Goal: Task Accomplishment & Management: Manage account settings

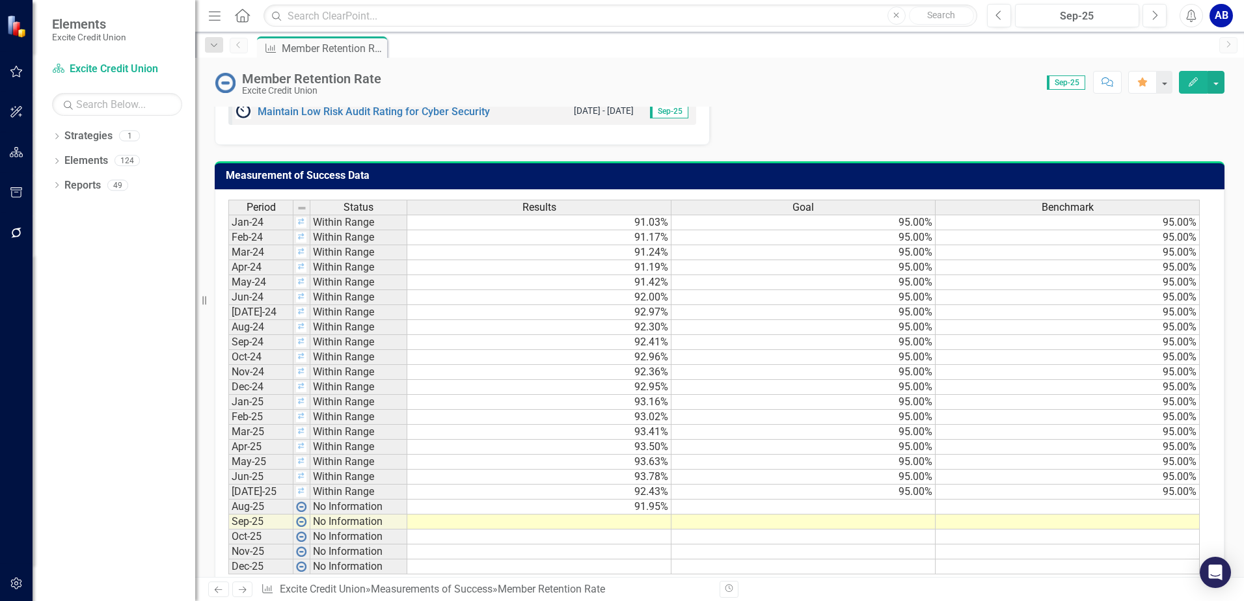
scroll to position [1234, 0]
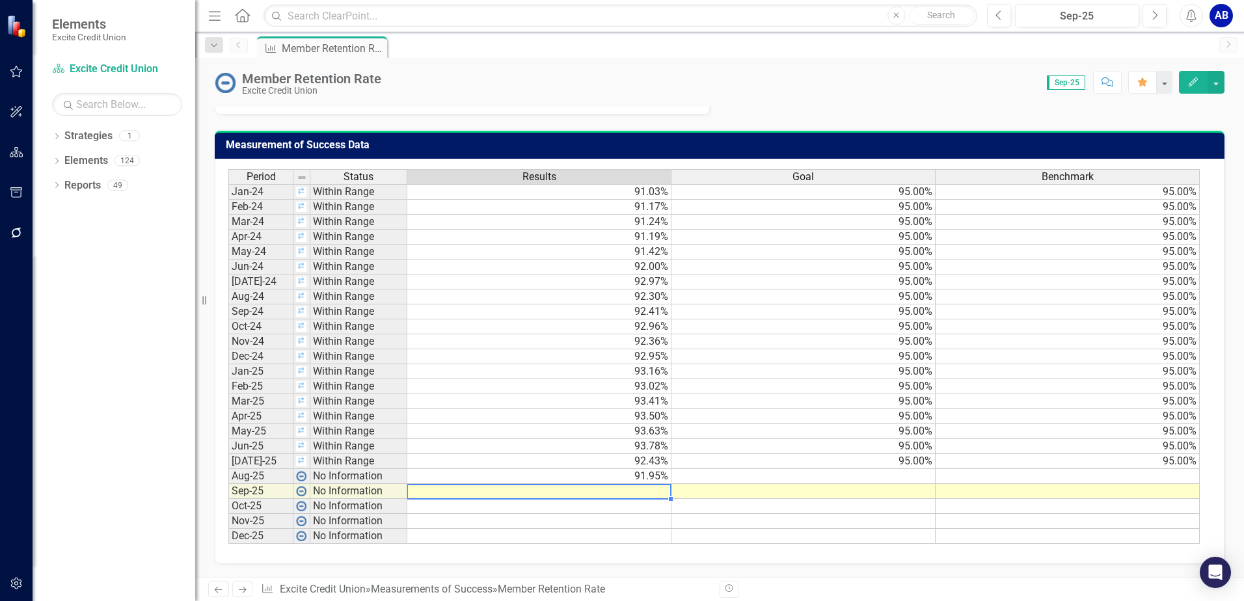
click at [640, 492] on td at bounding box center [539, 491] width 264 height 15
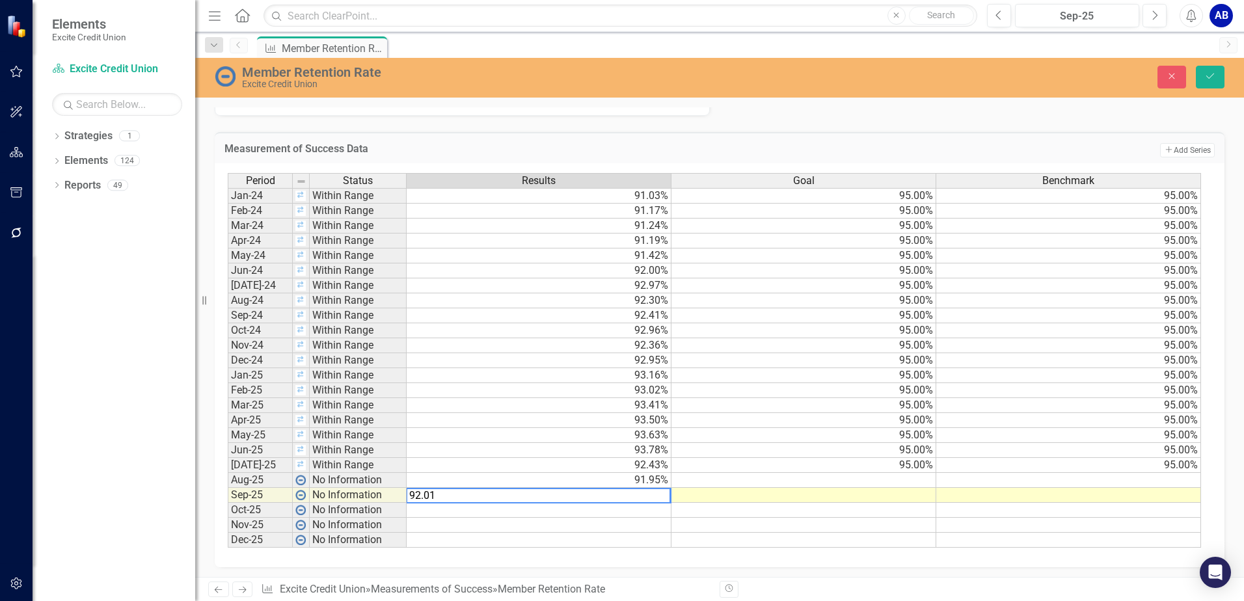
type textarea "92.01"
click at [228, 548] on div "Period Status Results Goal Benchmark Jan-24 Within Range 91.03% 95.00% 95.00% F…" at bounding box center [228, 360] width 0 height 375
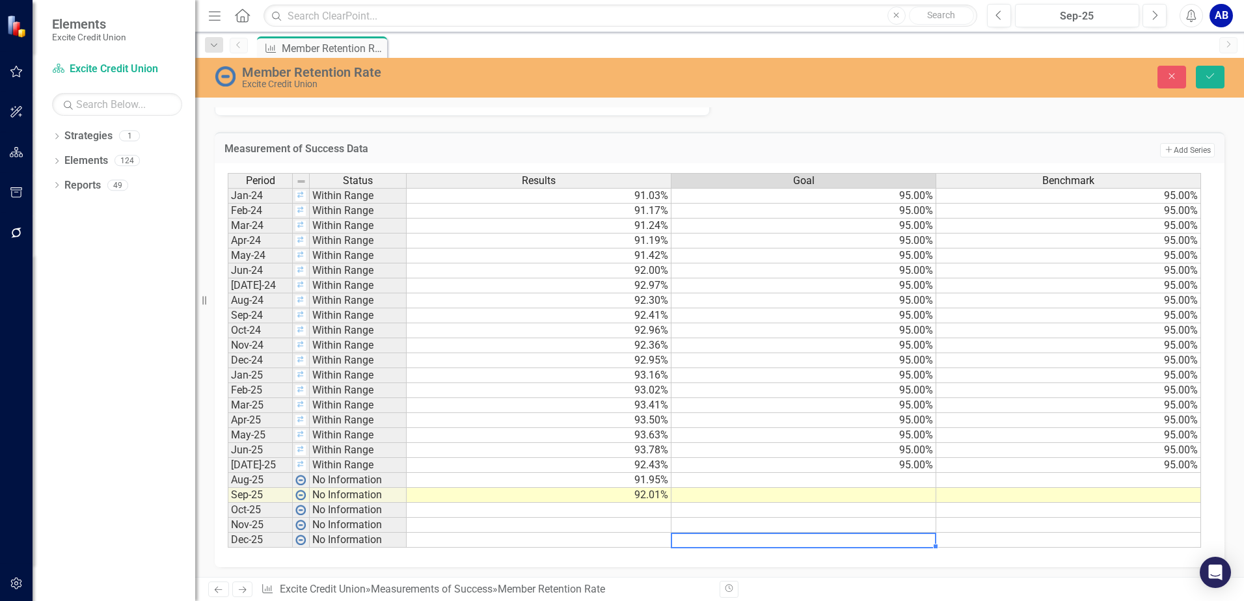
click at [888, 479] on td at bounding box center [803, 480] width 265 height 15
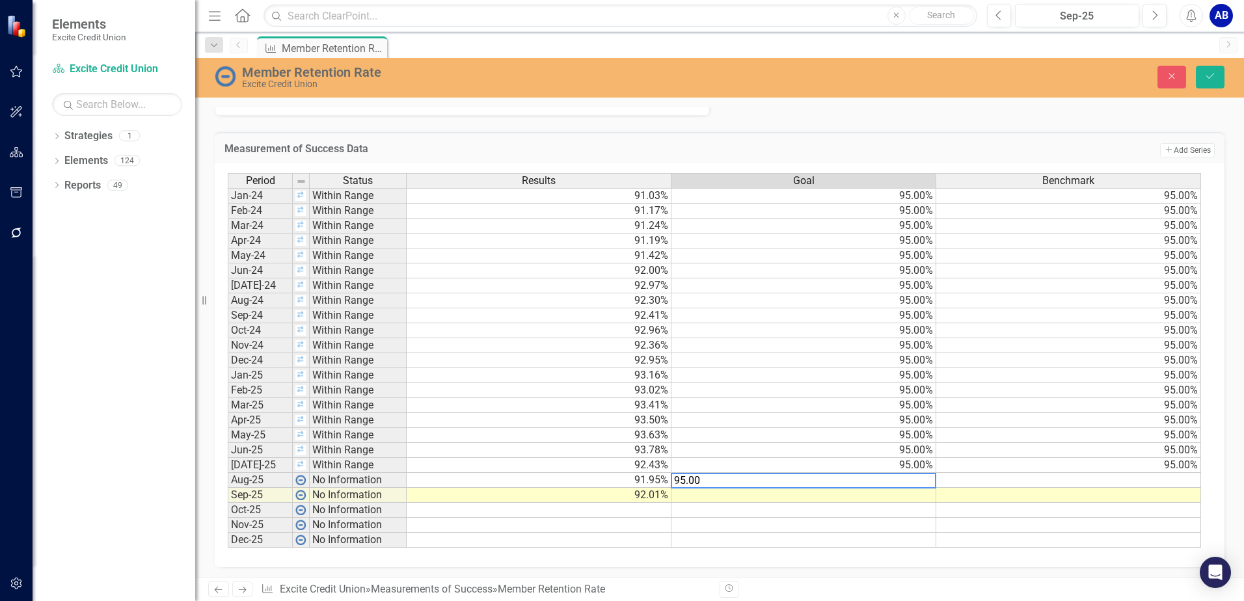
type textarea "95.00"
click at [915, 494] on td at bounding box center [803, 495] width 265 height 15
type textarea "6"
click at [1134, 554] on div "Period Status Results Goal Benchmark Jan-24 Within Range 91.03% 95.00% 95.00% F…" at bounding box center [719, 365] width 1009 height 404
click at [1147, 483] on td at bounding box center [1068, 480] width 265 height 15
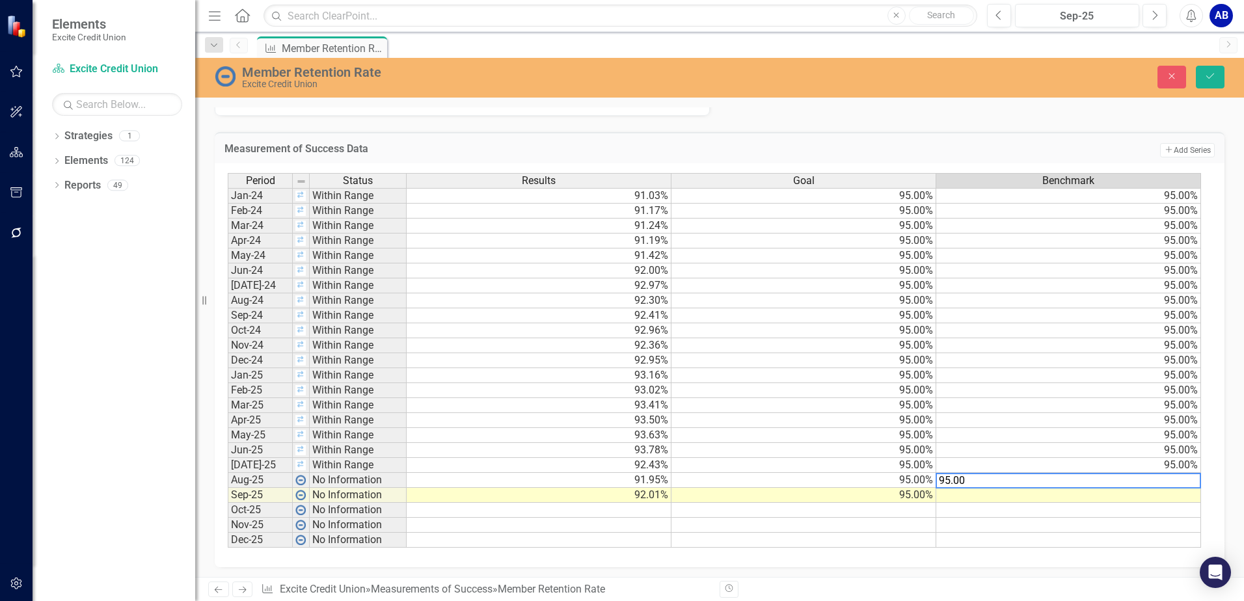
type textarea "95.00"
click at [1192, 500] on td at bounding box center [1068, 495] width 265 height 15
type textarea "95.00"
click at [744, 535] on td at bounding box center [803, 540] width 265 height 15
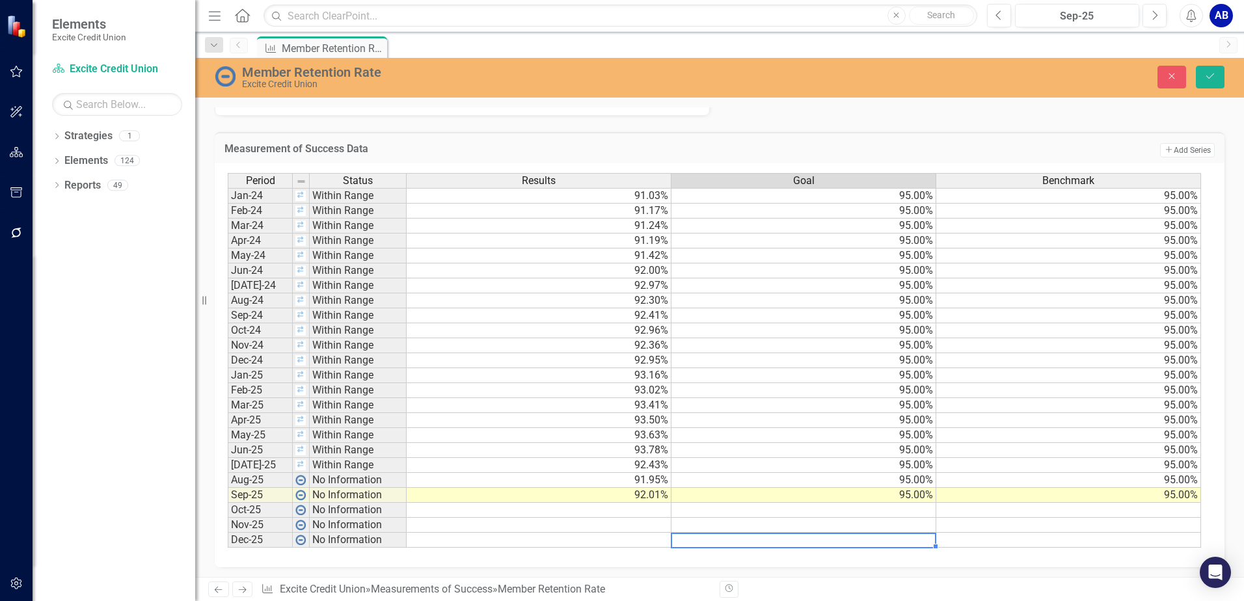
click at [792, 524] on td at bounding box center [803, 525] width 265 height 15
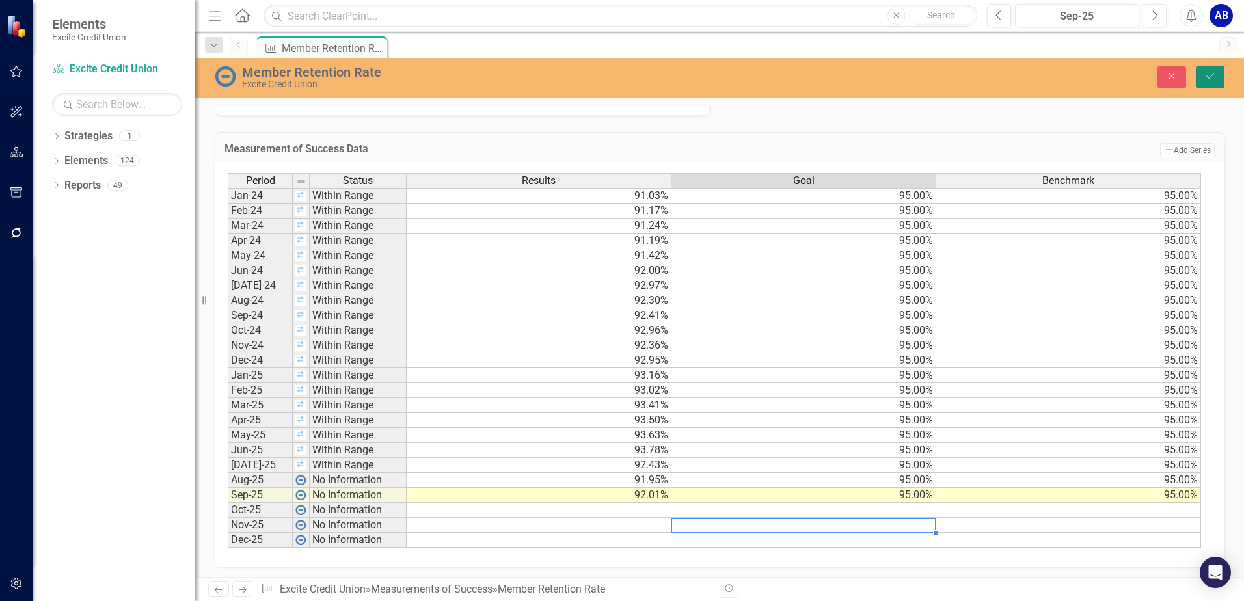
click at [1208, 81] on button "Save" at bounding box center [1209, 77] width 29 height 23
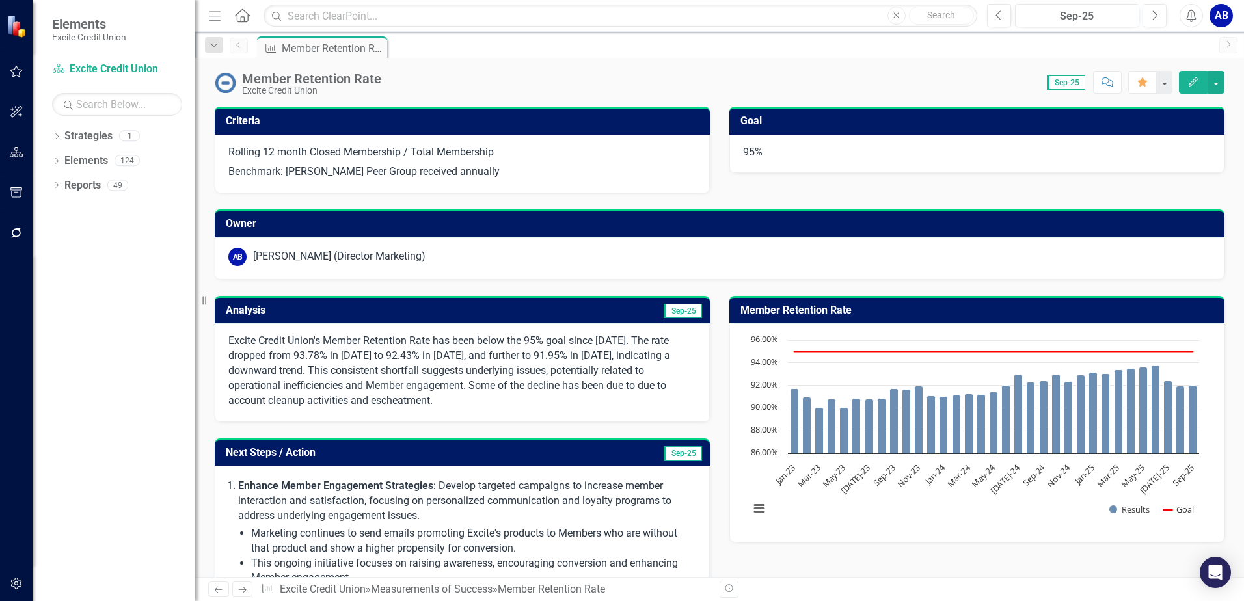
click at [683, 312] on span "Sep-25" at bounding box center [682, 311] width 38 height 14
click at [681, 312] on span "Sep-25" at bounding box center [682, 311] width 38 height 14
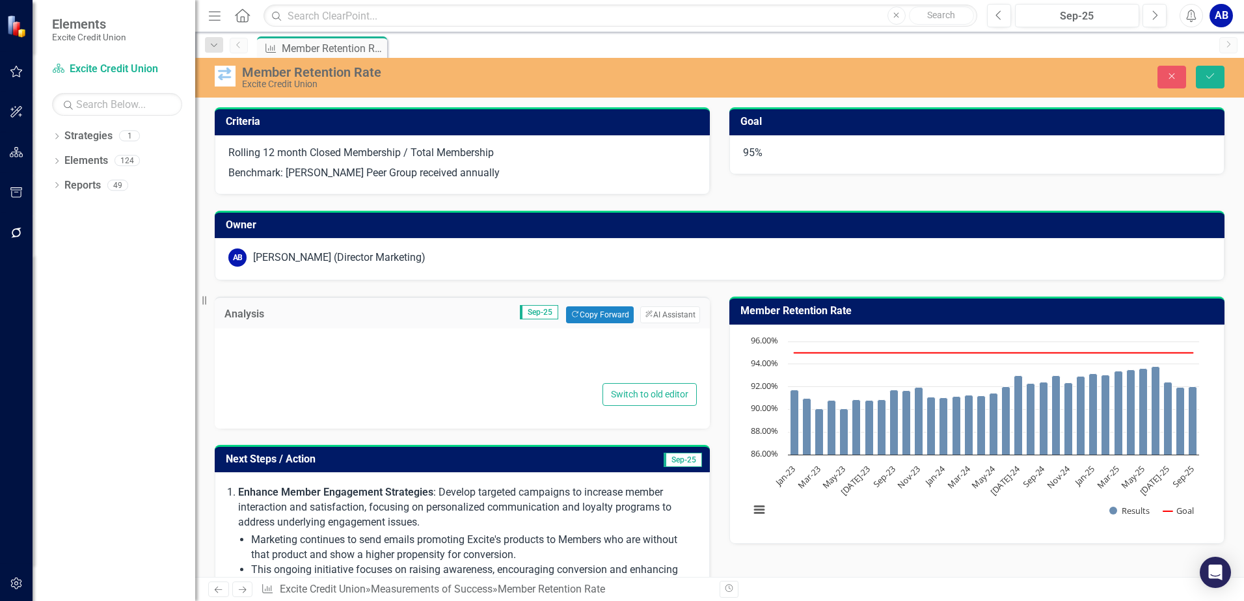
type textarea "<p>Excite Credit Union's Member Retention Rate has been below the 95% goal sinc…"
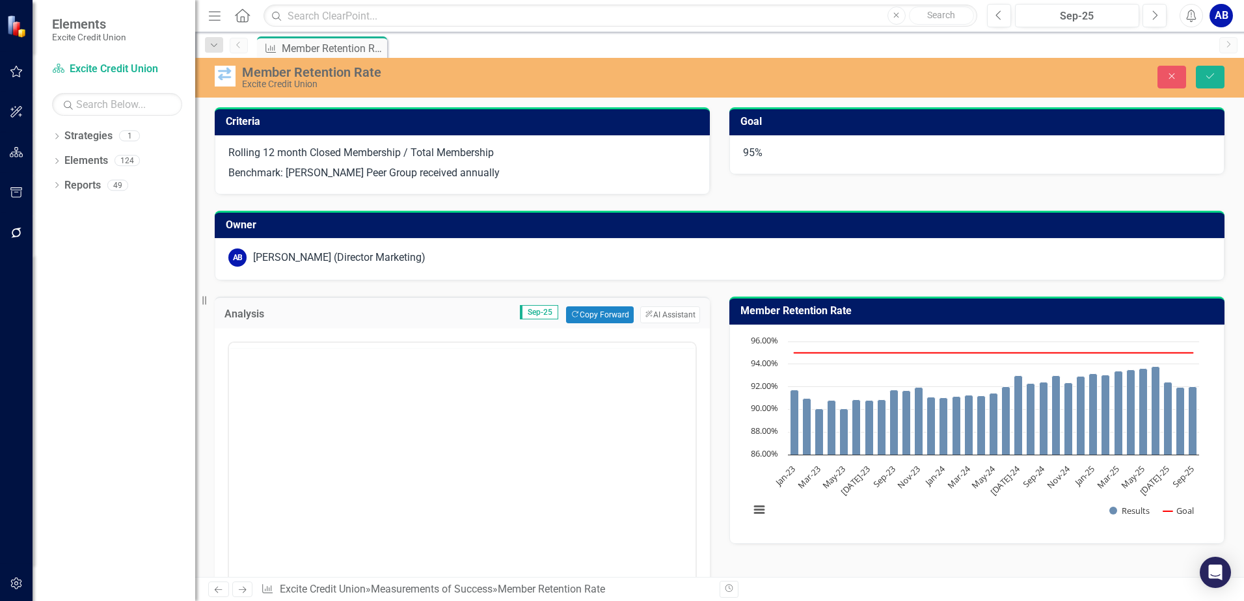
scroll to position [0, 0]
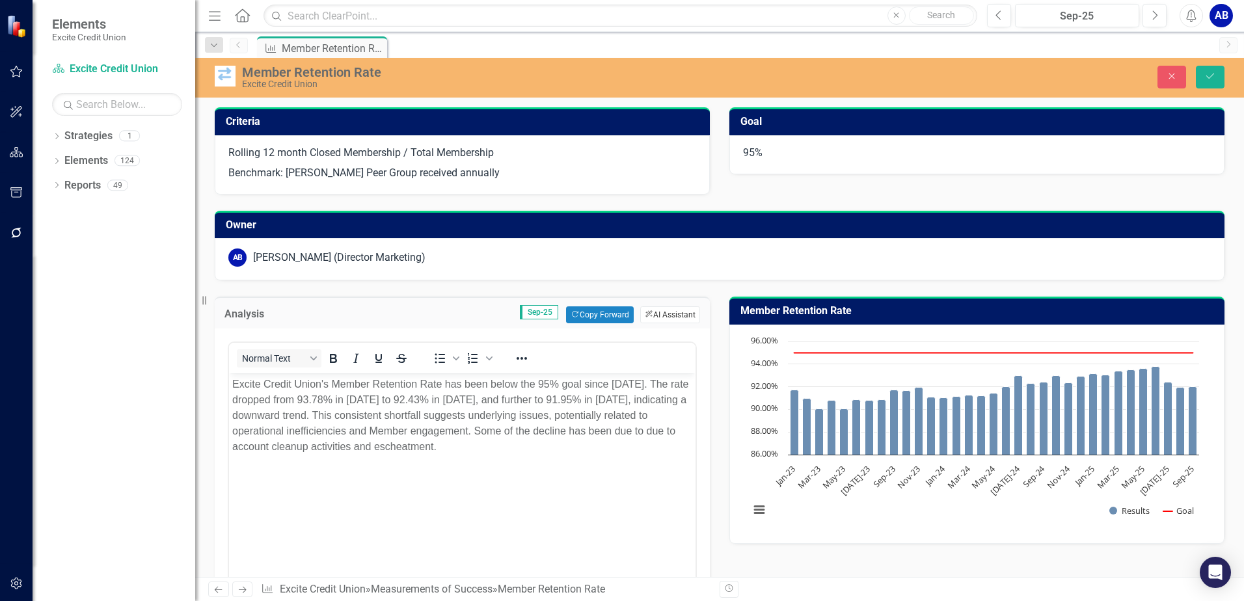
click at [667, 315] on button "ClearPoint AI AI Assistant" at bounding box center [670, 314] width 60 height 17
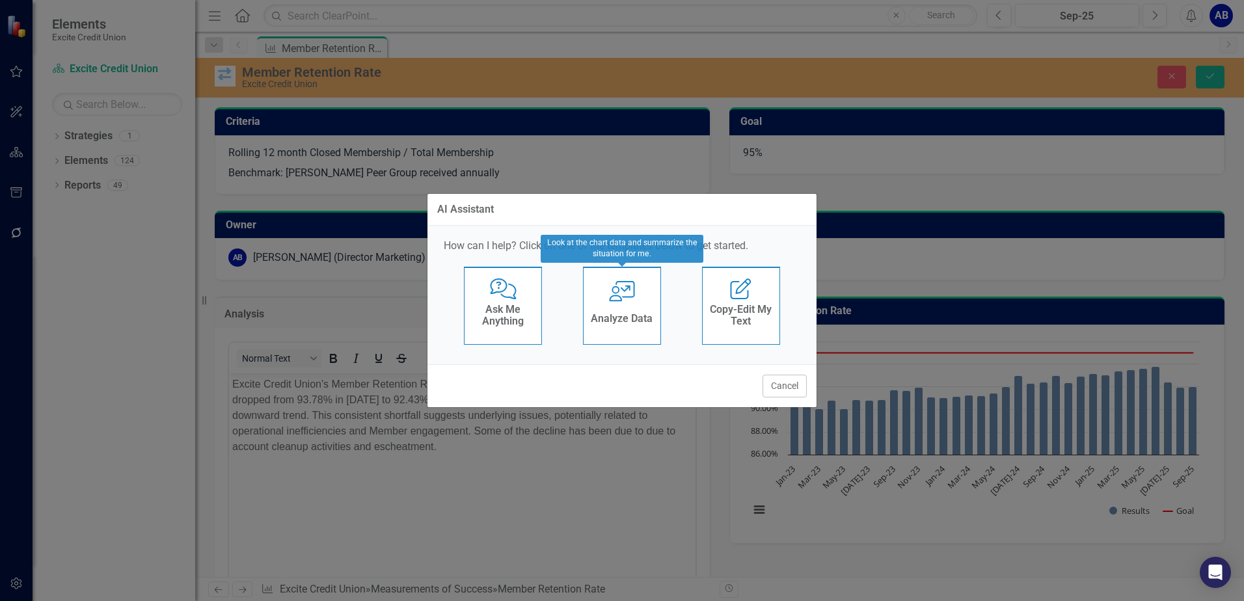
click at [615, 313] on h4 "Analyze Data" at bounding box center [622, 319] width 62 height 12
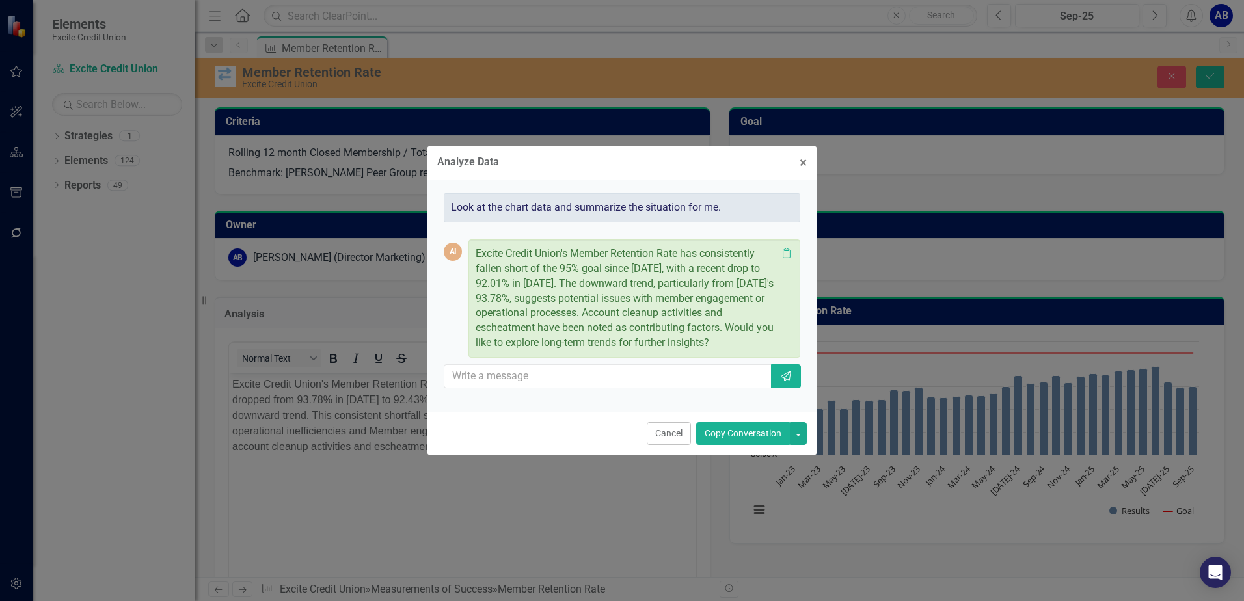
click at [747, 439] on button "Copy Conversation" at bounding box center [743, 433] width 94 height 23
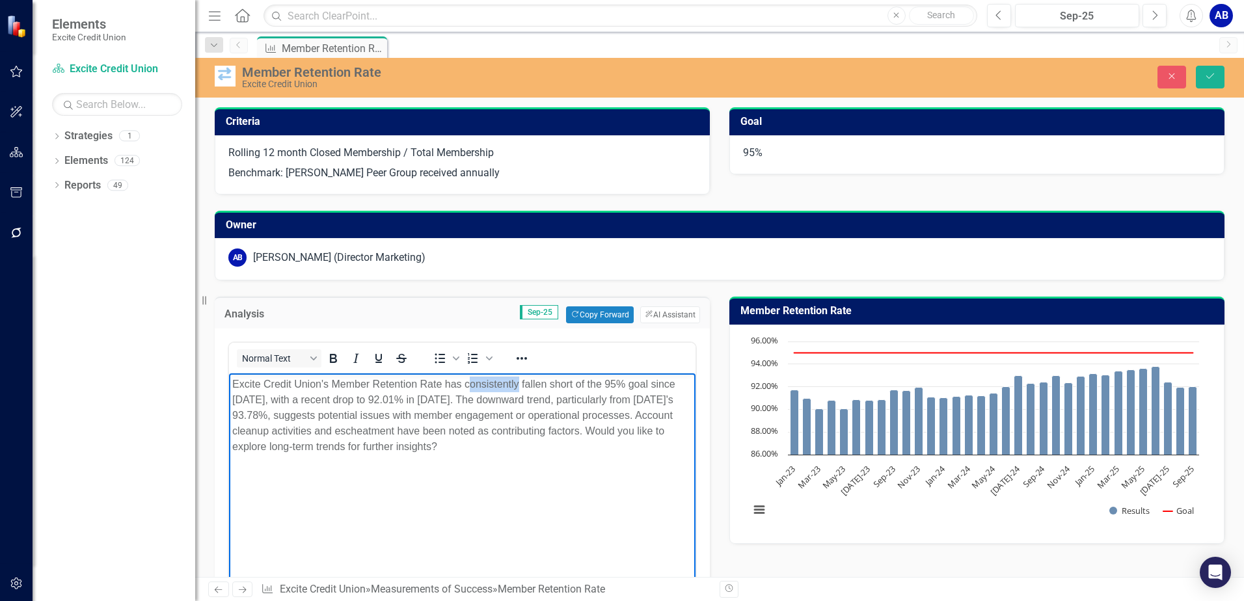
drag, startPoint x: 468, startPoint y: 382, endPoint x: 516, endPoint y: 386, distance: 48.9
click at [516, 386] on p "Excite Credit Union's Member Retention Rate has consistently fallen short of th…" at bounding box center [462, 416] width 460 height 78
drag, startPoint x: 463, startPoint y: 384, endPoint x: 518, endPoint y: 387, distance: 55.3
click at [518, 387] on p "Excite Credit Union's Member Retention Rate has consistently fallen short of th…" at bounding box center [462, 416] width 460 height 78
click at [524, 514] on body "Excite Credit Union's Member Retention Rate has fallen short of the 95% goal si…" at bounding box center [462, 470] width 466 height 195
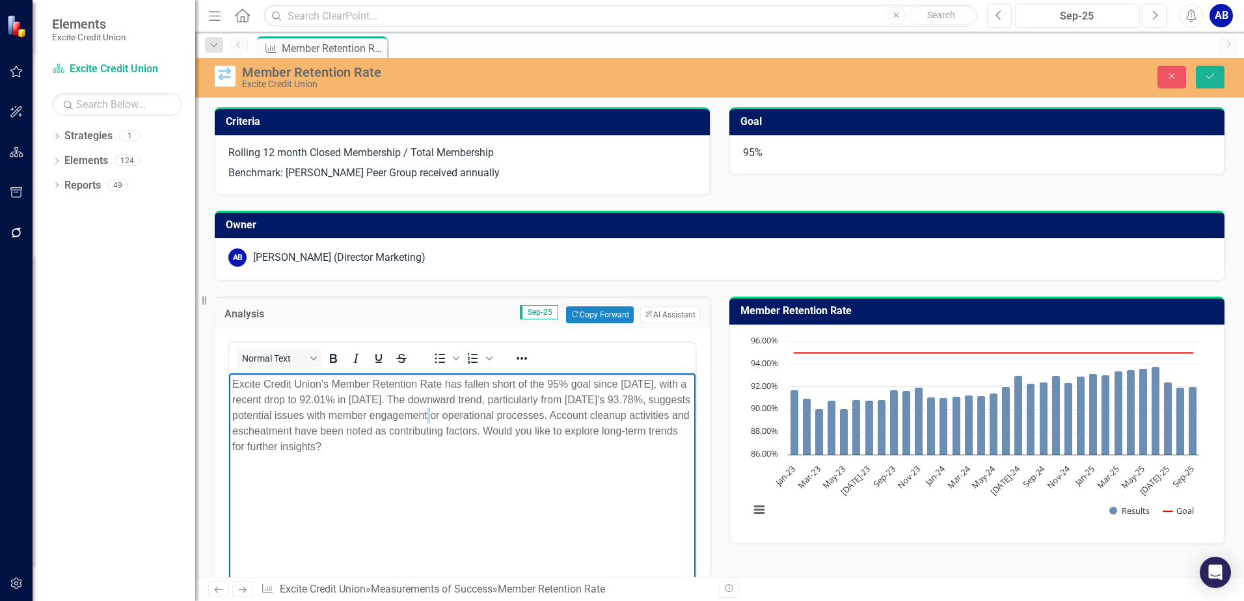
drag, startPoint x: 446, startPoint y: 414, endPoint x: 453, endPoint y: 414, distance: 7.2
click at [453, 414] on p "Excite Credit Union's Member Retention Rate has fallen short of the 95% goal si…" at bounding box center [462, 416] width 460 height 78
drag, startPoint x: 626, startPoint y: 429, endPoint x: 635, endPoint y: 446, distance: 19.0
click at [635, 446] on p "Excite Credit Union's Member Retention Rate has fallen short of the 95% goal si…" at bounding box center [462, 416] width 460 height 78
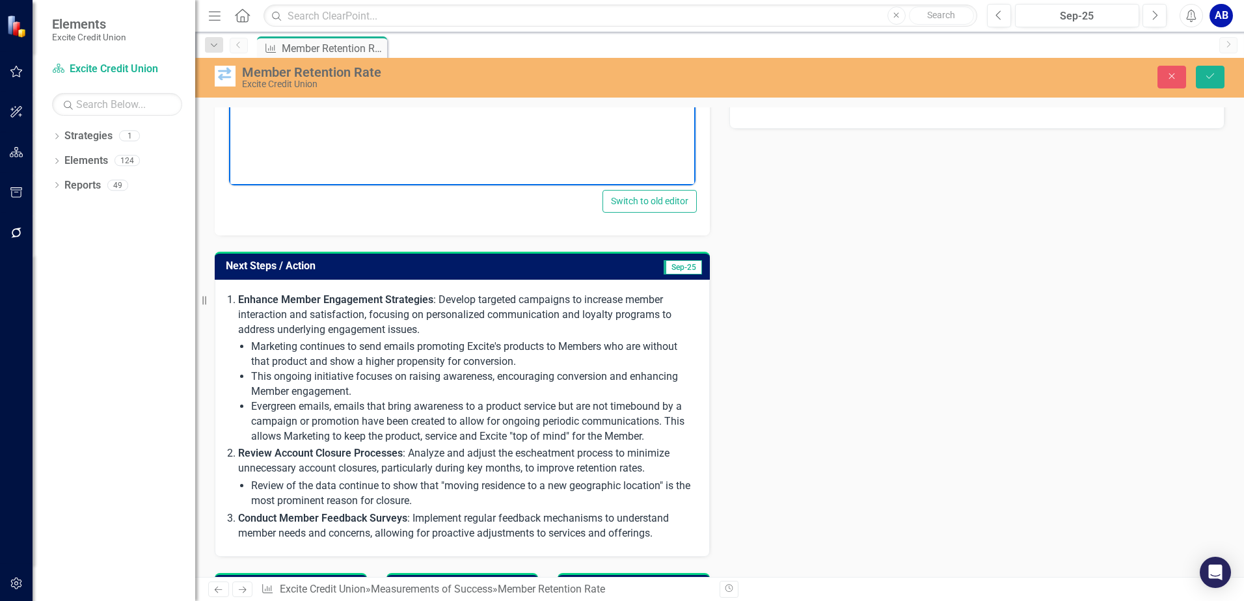
scroll to position [423, 0]
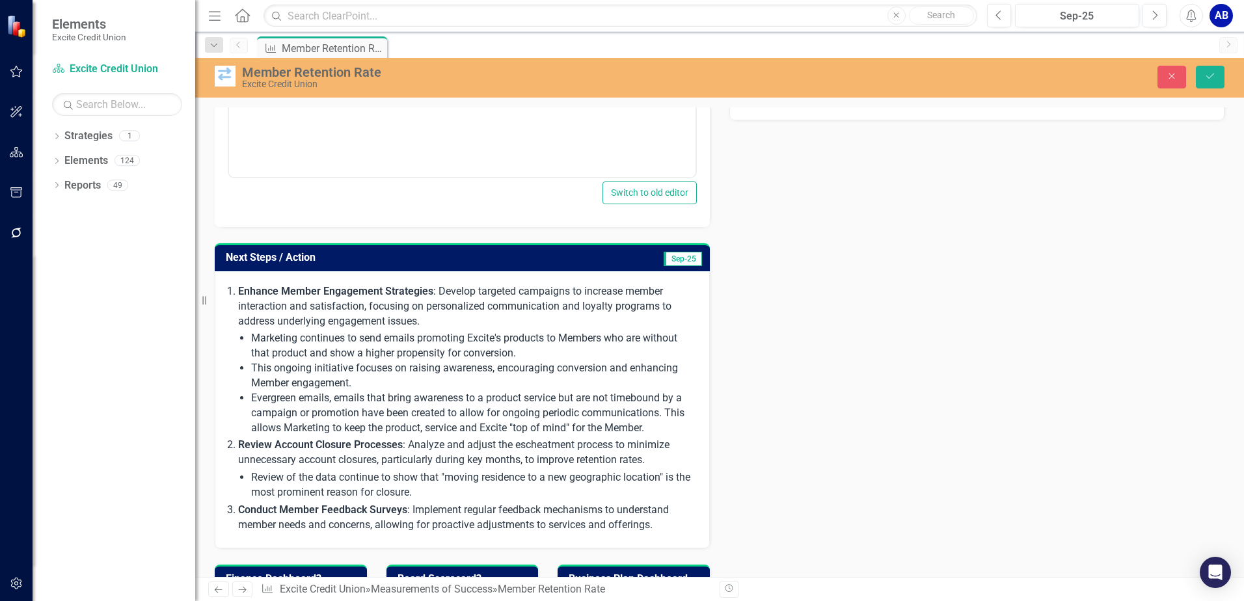
click at [671, 260] on span "Sep-25" at bounding box center [682, 259] width 38 height 14
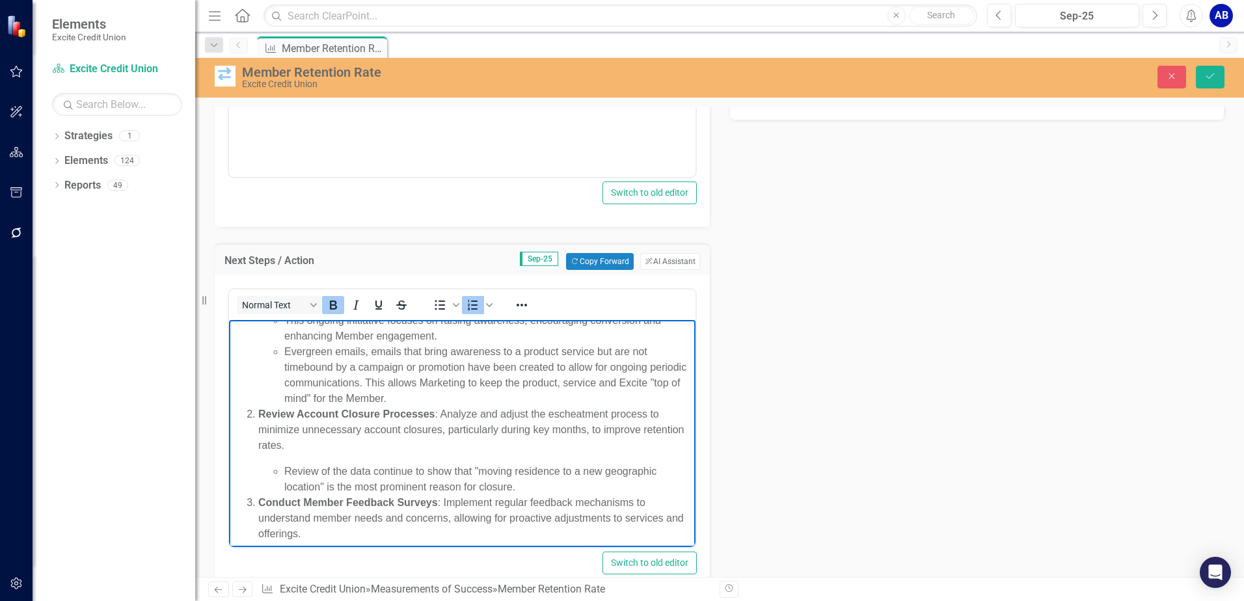
scroll to position [107, 0]
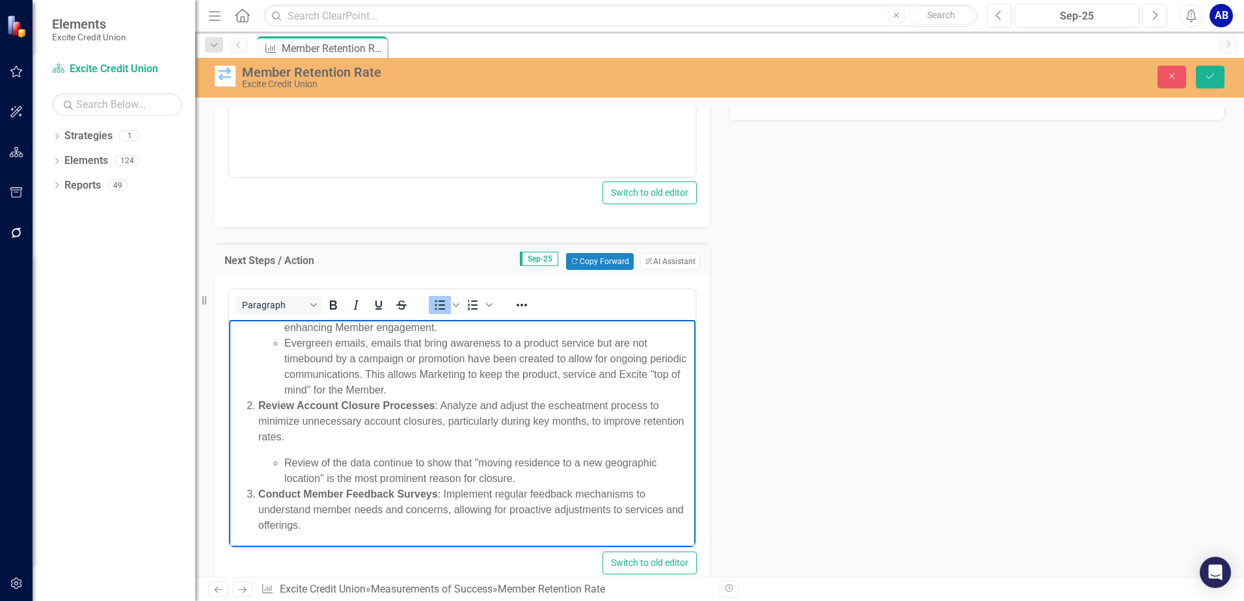
click at [547, 481] on li "Review of the data continue to show that "moving residence to a new geographic …" at bounding box center [488, 470] width 408 height 31
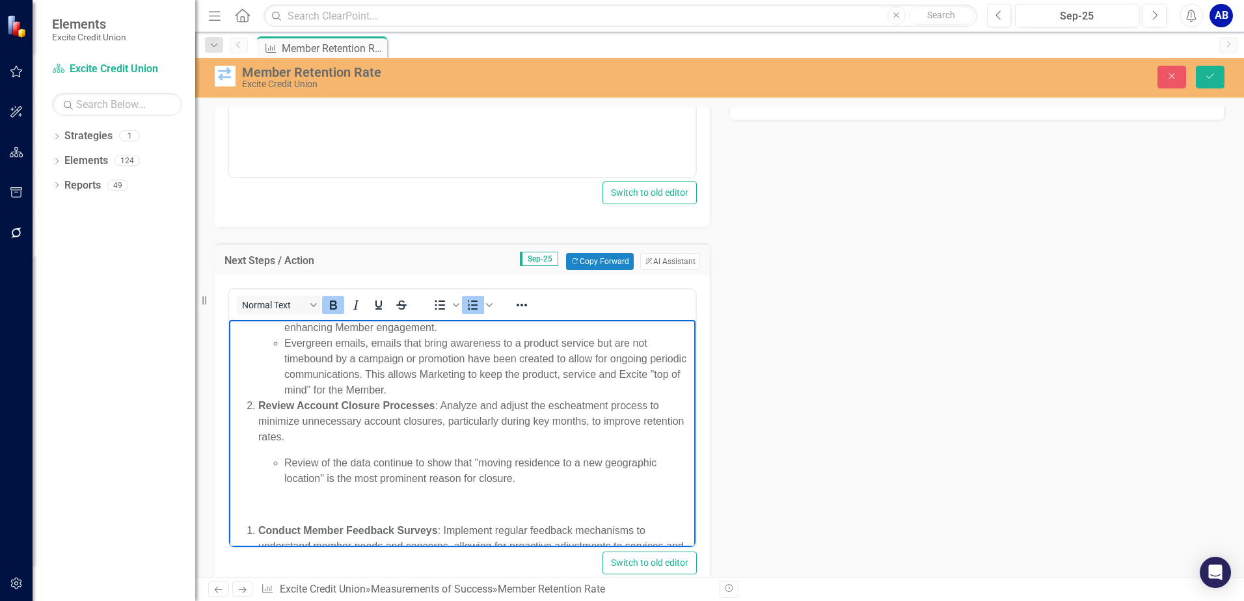
scroll to position [71, 0]
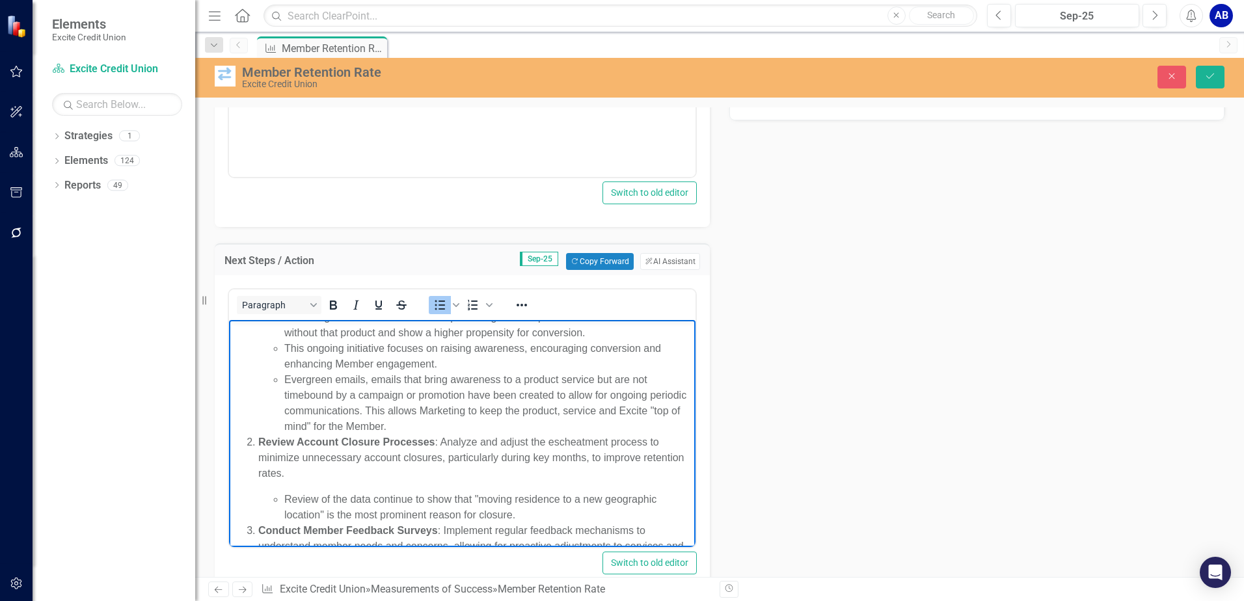
click at [539, 518] on li "Review of the data continue to show that "moving residence to a new geographic …" at bounding box center [488, 507] width 408 height 31
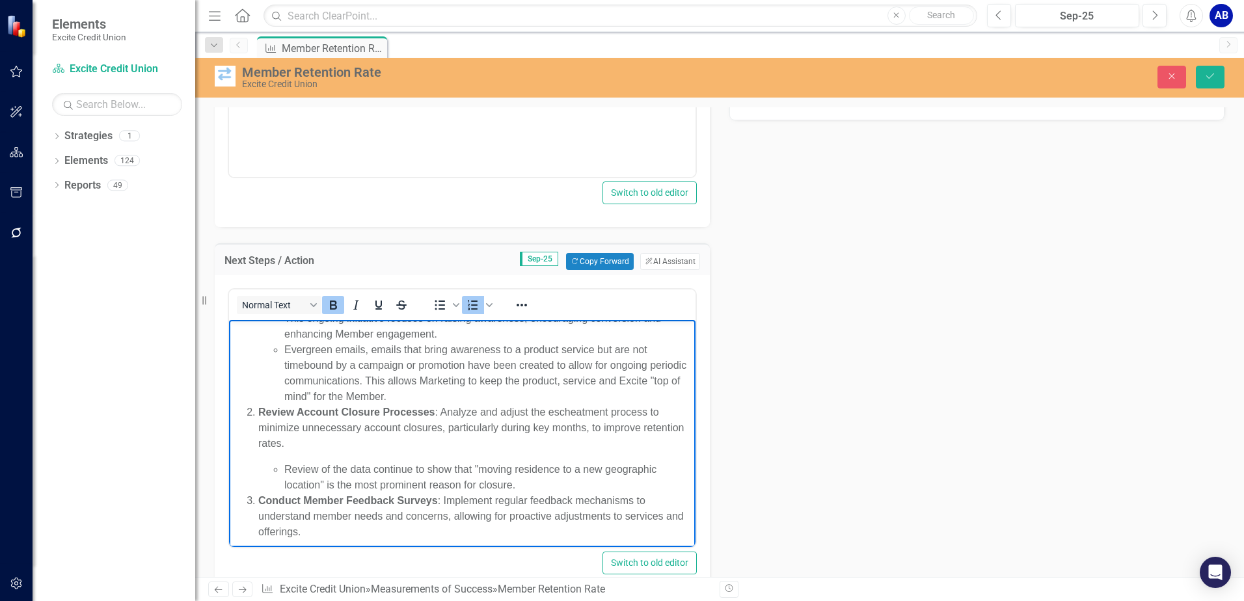
scroll to position [107, 0]
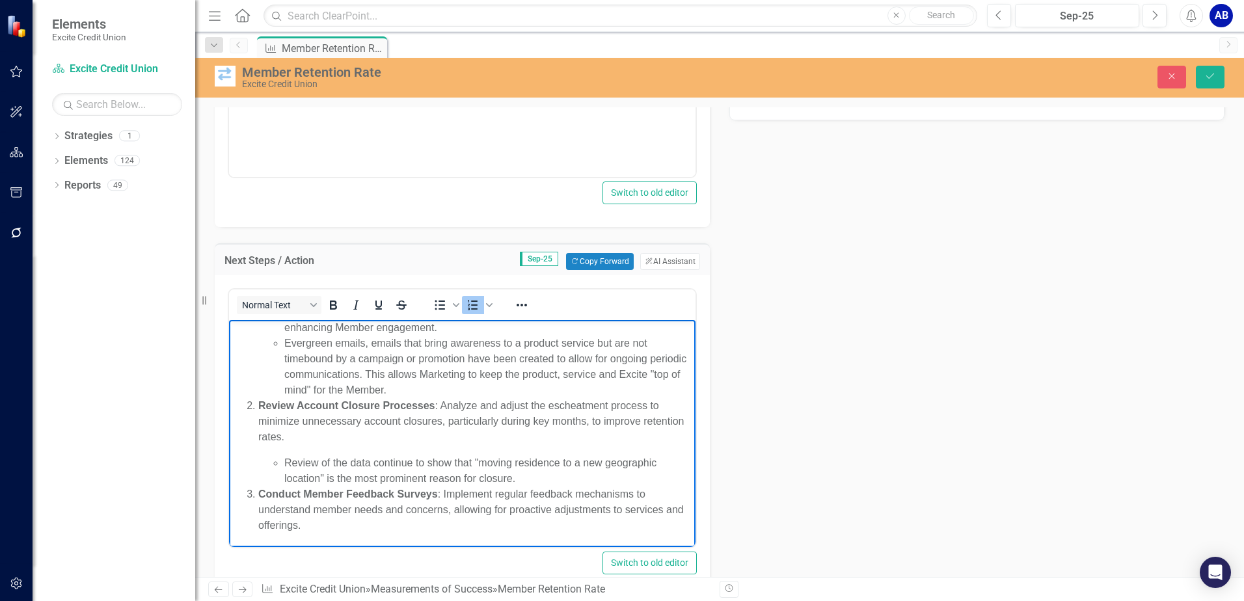
click at [357, 537] on body "Enhance Member Engagement Strategies : Develop targeted campaigns to increase m…" at bounding box center [462, 380] width 466 height 334
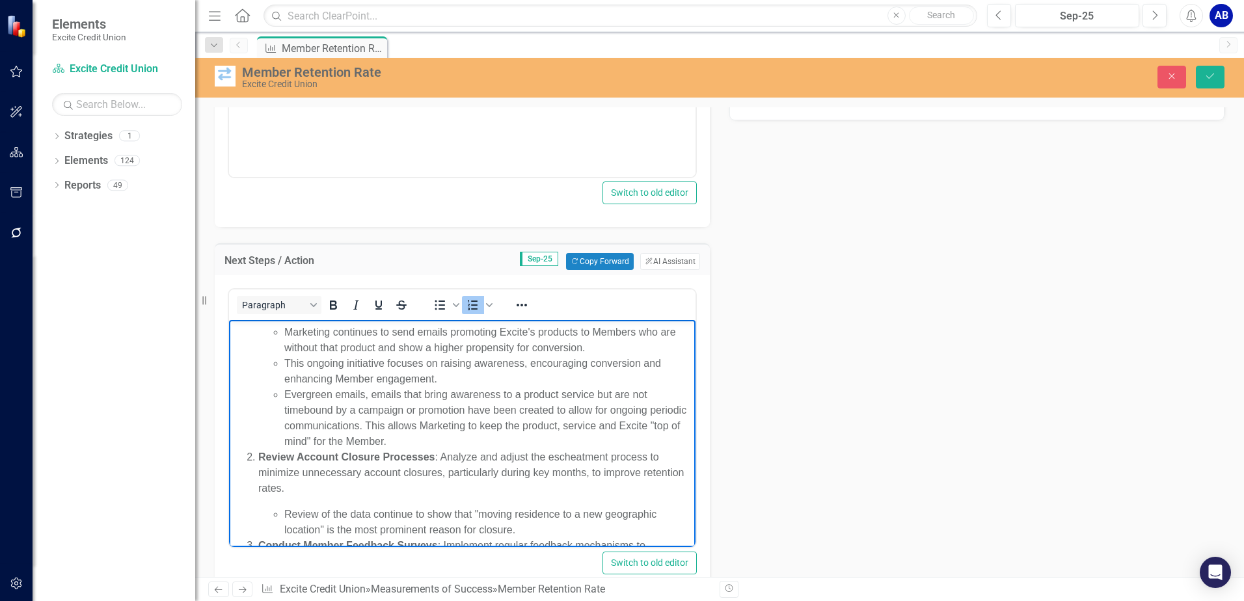
scroll to position [27, 0]
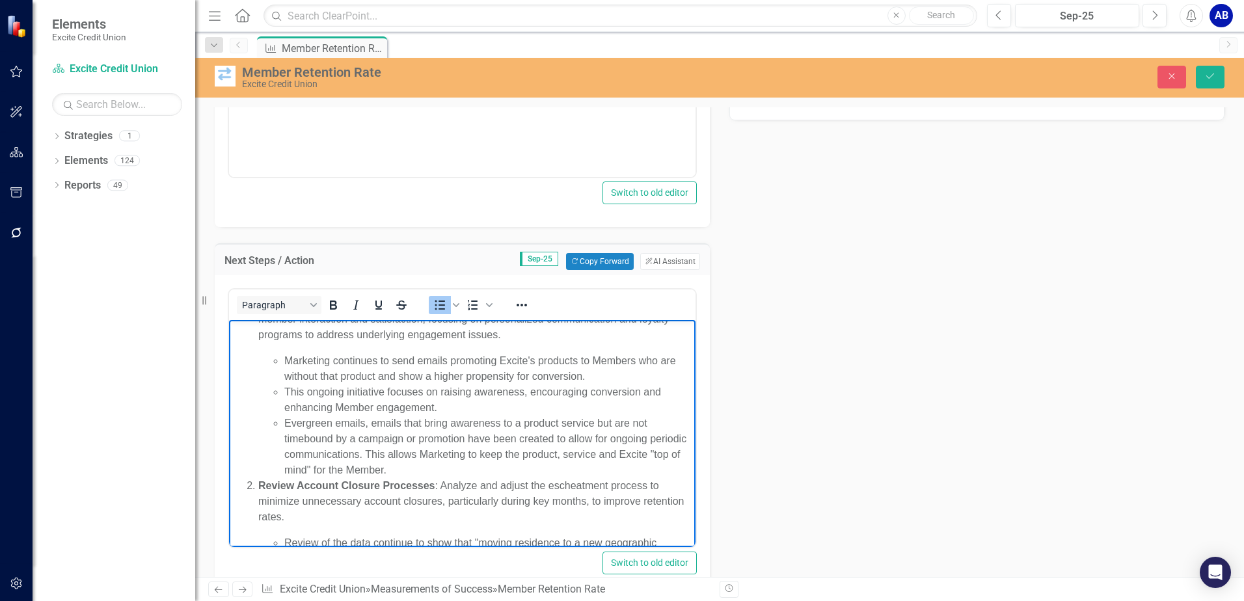
click at [453, 468] on li "Evergreen emails, emails that bring awareness to a product service but are not …" at bounding box center [488, 447] width 408 height 62
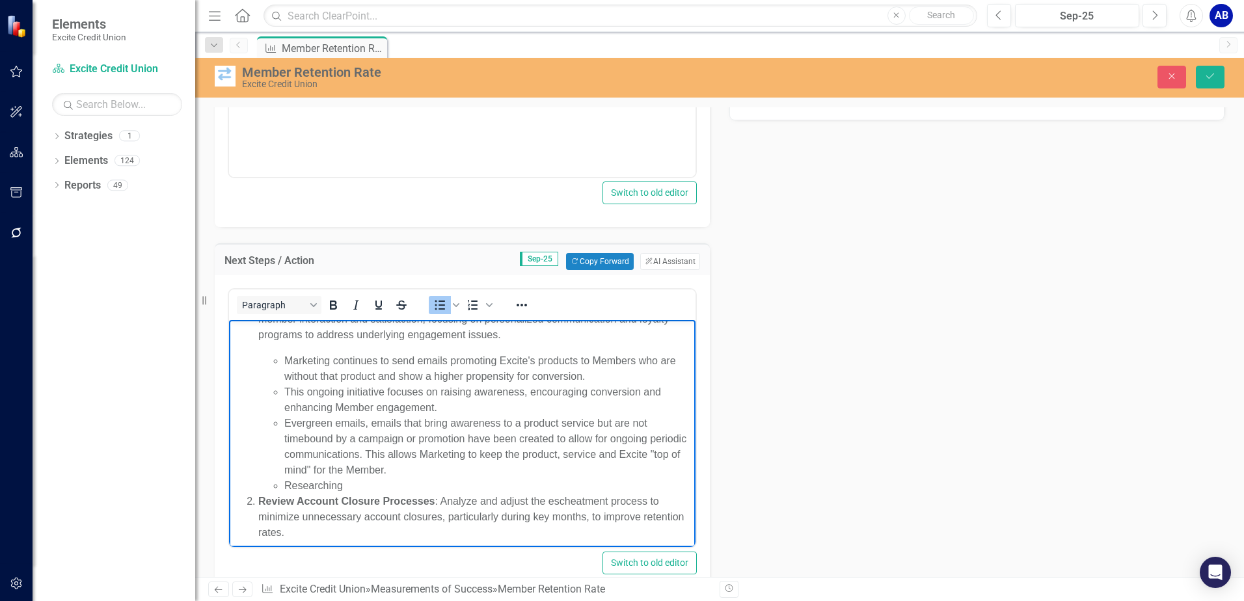
click at [349, 482] on li "Researching" at bounding box center [488, 486] width 408 height 16
drag, startPoint x: 546, startPoint y: 486, endPoint x: 550, endPoint y: 503, distance: 17.4
click at [551, 503] on p "Review Account Closure Processes : Analyze and adjust the escheatment process t…" at bounding box center [475, 517] width 434 height 47
click at [528, 482] on li "Researching Lifecycle Marketing program offered by Candescent that will" at bounding box center [488, 486] width 408 height 16
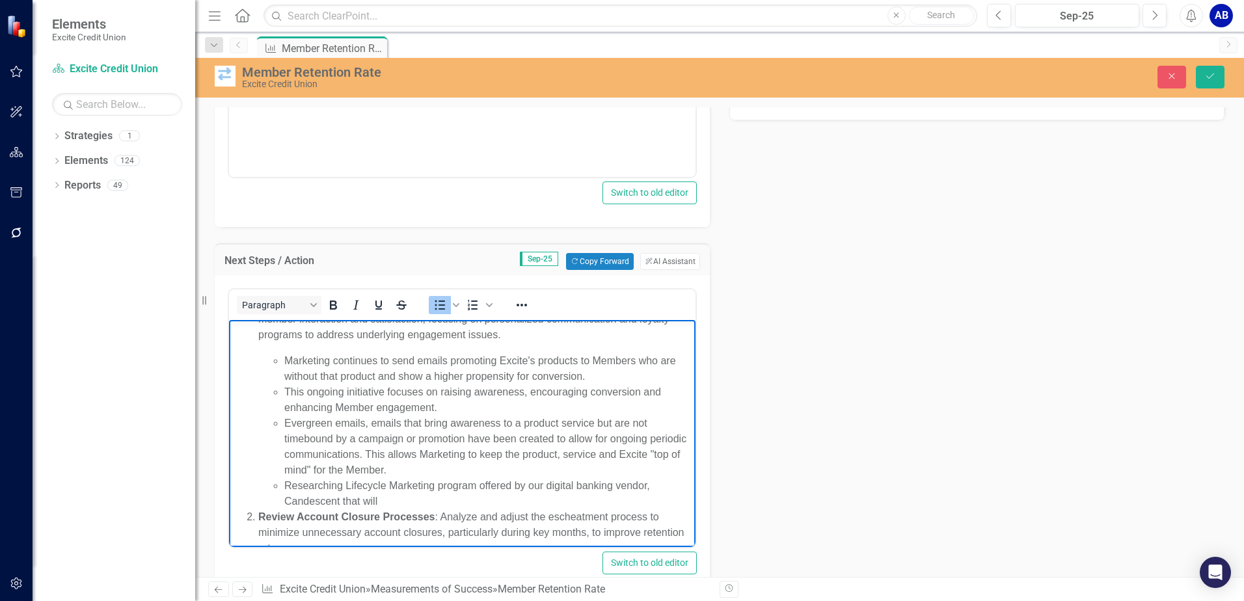
click at [338, 498] on li "Researching Lifecycle Marketing program offered by our digital banking vendor, …" at bounding box center [488, 493] width 408 height 31
click at [340, 498] on li "Researching Lifecycle Marketing program offered by our digital banking vendor, …" at bounding box center [488, 493] width 408 height 31
click at [386, 505] on li "Researching Lifecycle Marketing program offered by our digital banking vendor, …" at bounding box center [488, 493] width 408 height 31
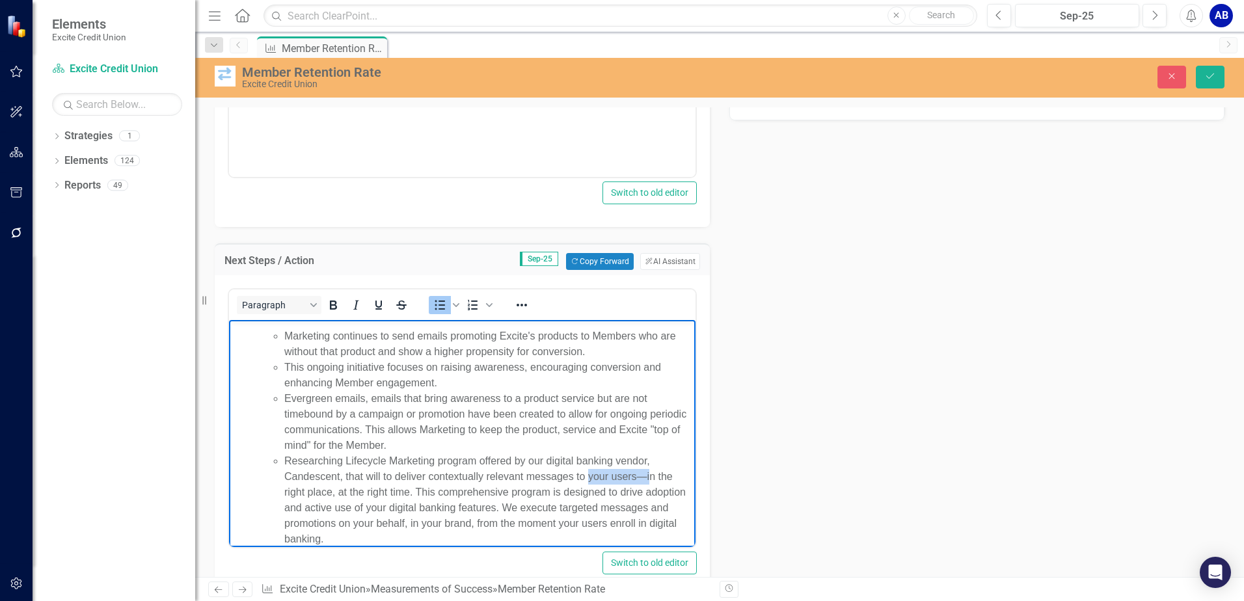
drag, startPoint x: 589, startPoint y: 477, endPoint x: 650, endPoint y: 480, distance: 61.2
click at [650, 480] on li "Researching Lifecycle Marketing program offered by our digital banking vendor, …" at bounding box center [488, 500] width 408 height 94
drag, startPoint x: 635, startPoint y: 475, endPoint x: 412, endPoint y: 492, distance: 223.1
click at [412, 492] on li "Researching Lifecycle Marketing program offered by our digital banking vendor, …" at bounding box center [488, 500] width 408 height 94
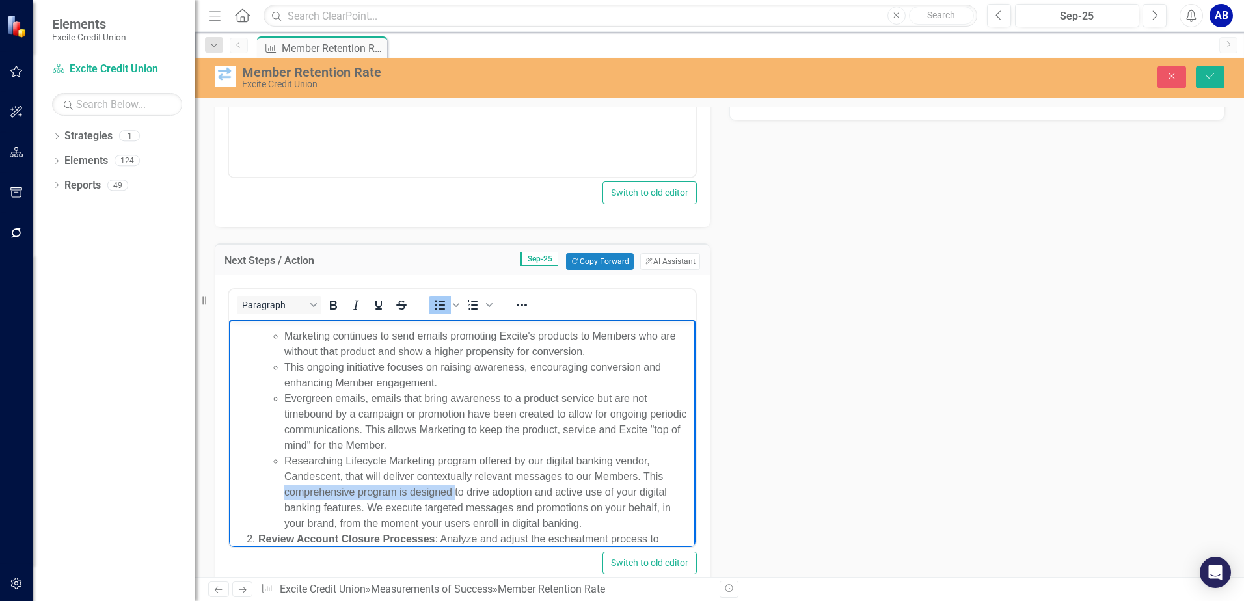
drag, startPoint x: 283, startPoint y: 490, endPoint x: 456, endPoint y: 489, distance: 173.0
click at [456, 489] on ul "Marketing continues to send emails promoting Excite's products to Members who a…" at bounding box center [475, 429] width 434 height 203
drag, startPoint x: 327, startPoint y: 492, endPoint x: 281, endPoint y: 487, distance: 46.5
click at [281, 487] on ul "Marketing continues to send emails promoting Excite's products to Members who a…" at bounding box center [475, 429] width 434 height 203
drag, startPoint x: 455, startPoint y: 490, endPoint x: 475, endPoint y: 492, distance: 20.3
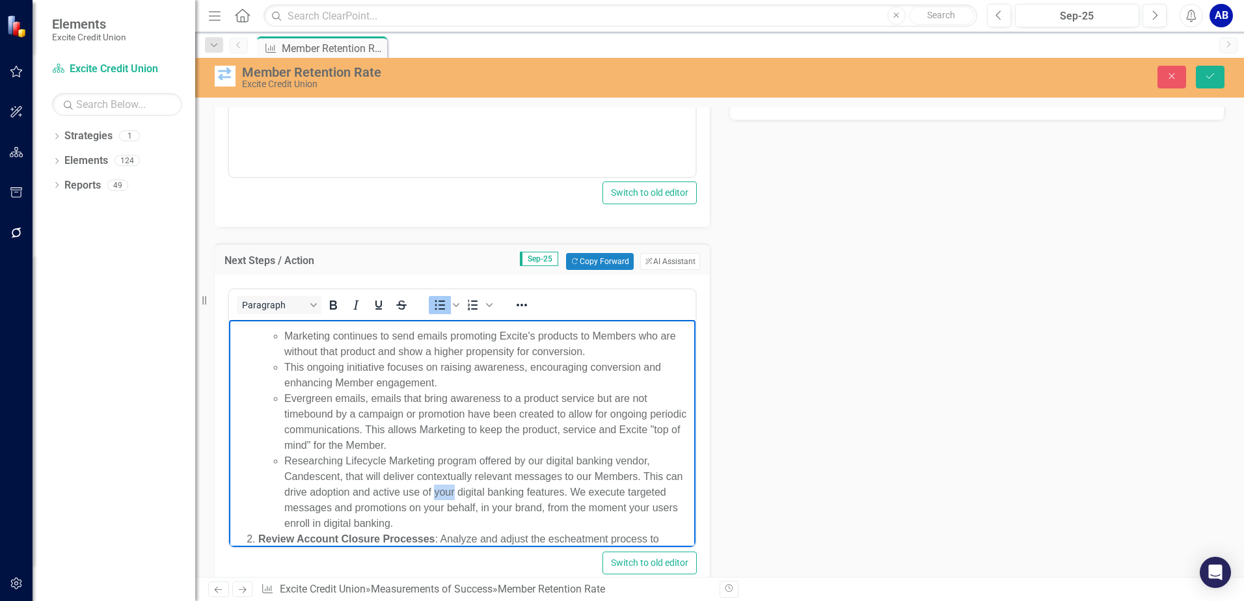
click at [475, 492] on li "Researching Lifecycle Marketing program offered by our digital banking vendor, …" at bounding box center [488, 492] width 408 height 78
click at [559, 490] on li "Researching Lifecycle Marketing program offered by our digital banking vendor, …" at bounding box center [488, 492] width 408 height 78
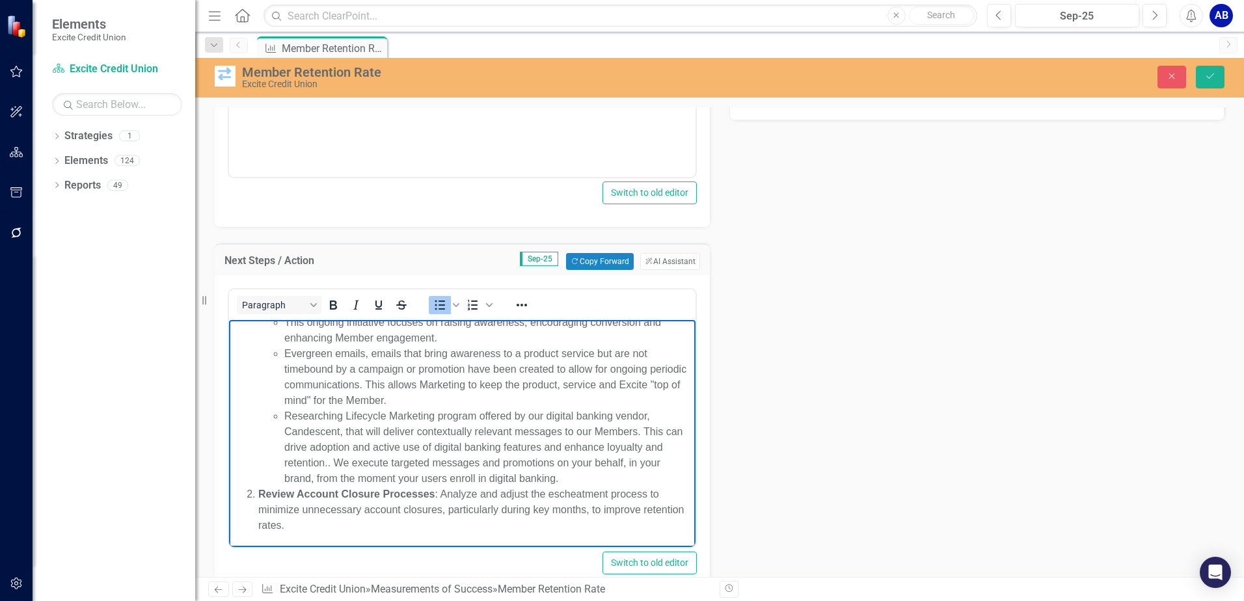
scroll to position [106, 0]
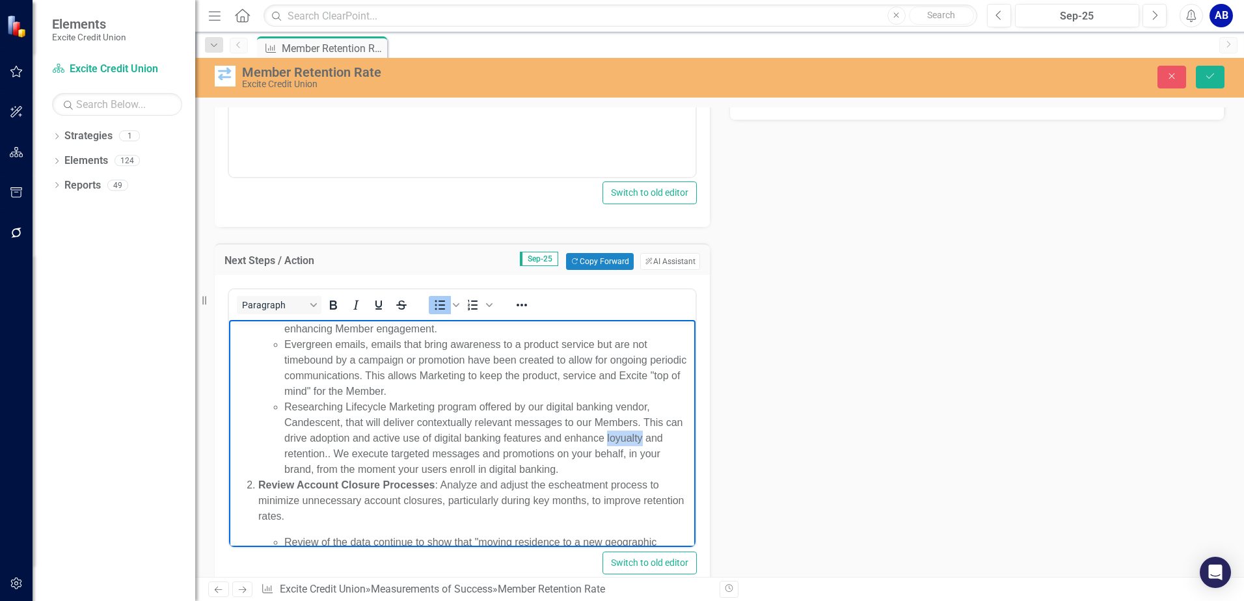
drag, startPoint x: 626, startPoint y: 437, endPoint x: 666, endPoint y: 439, distance: 40.4
click at [664, 439] on li "Researching Lifecycle Marketing program offered by our digital banking vendor, …" at bounding box center [488, 438] width 408 height 78
drag, startPoint x: 305, startPoint y: 453, endPoint x: 372, endPoint y: 451, distance: 67.0
click at [372, 451] on li "Researching Lifecycle Marketing program offered by our digital banking vendor, …" at bounding box center [488, 438] width 408 height 78
click at [342, 452] on li "Researching Lifecycle Marketing program offered by our digital banking vendor, …" at bounding box center [488, 438] width 408 height 78
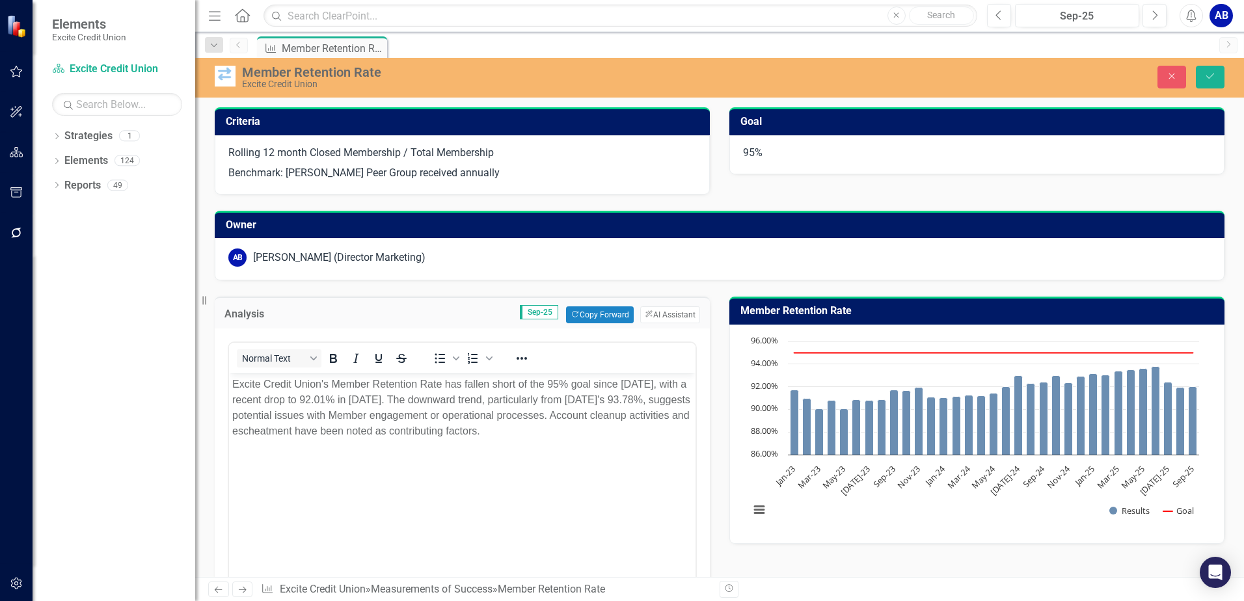
scroll to position [423, 0]
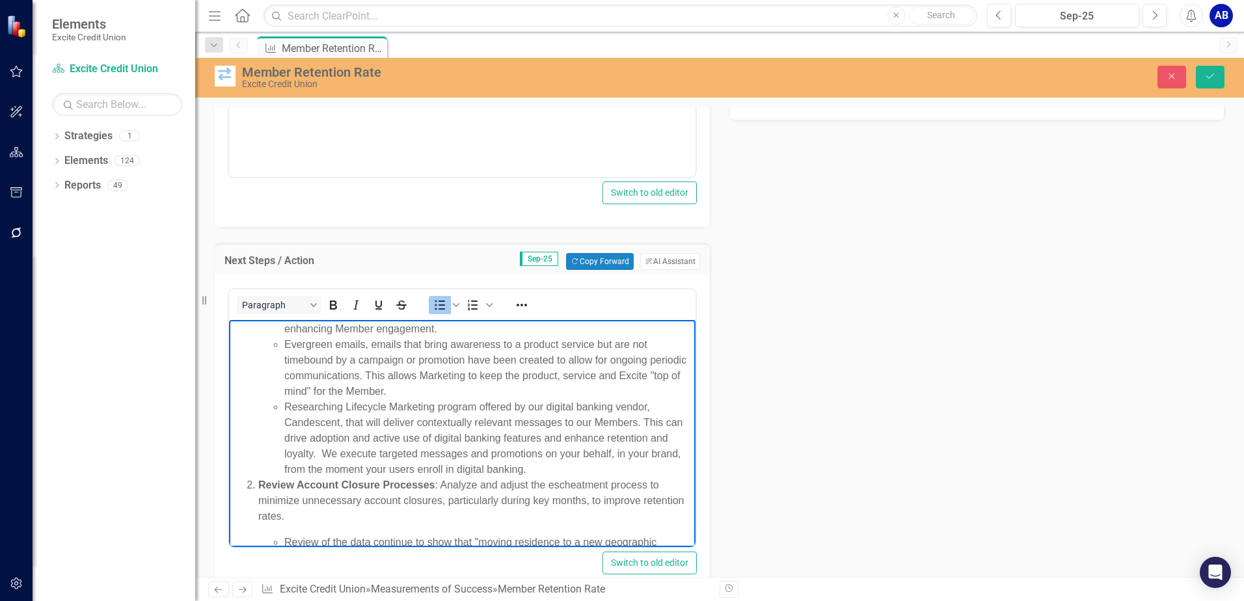
click at [474, 421] on li "Researching Lifecycle Marketing program offered by our digital banking vendor, …" at bounding box center [488, 438] width 408 height 78
drag, startPoint x: 416, startPoint y: 420, endPoint x: 473, endPoint y: 419, distance: 56.6
click at [473, 419] on li "Researching Lifecycle Marketing program offered by our digital banking vendor, …" at bounding box center [488, 438] width 408 height 78
click at [456, 420] on li "Researching Lifecycle Marketing program offered by our digital banking vendor, …" at bounding box center [488, 438] width 408 height 78
click at [416, 420] on li "Researching Lifecycle Marketing program offered by our digital banking vendor, …" at bounding box center [488, 438] width 408 height 78
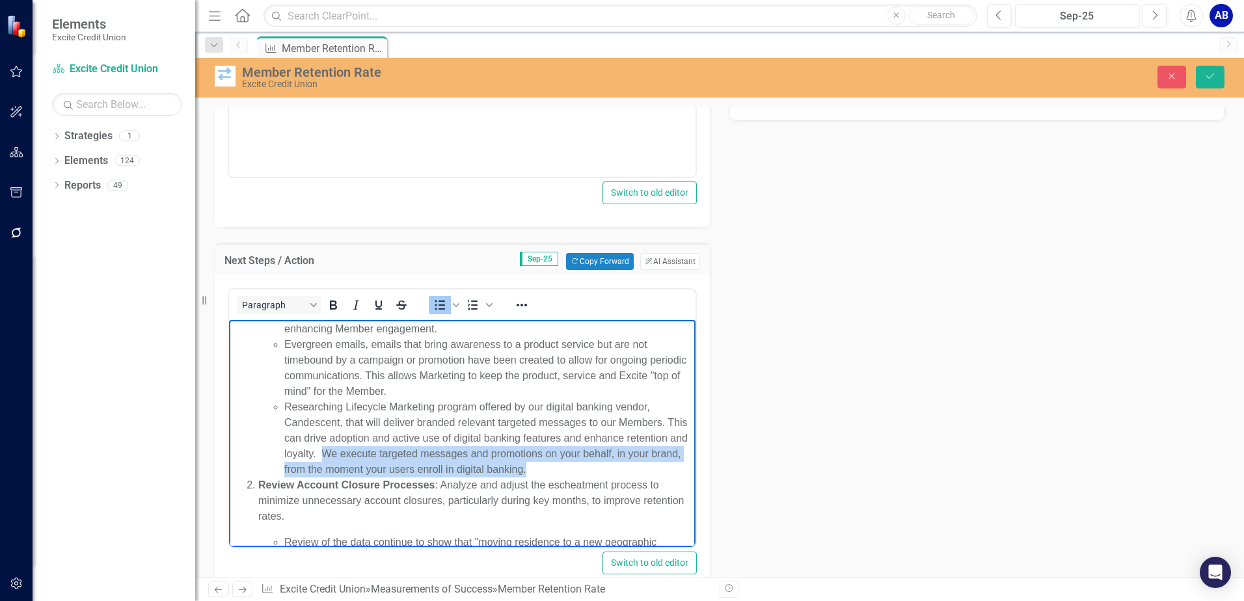
drag, startPoint x: 385, startPoint y: 450, endPoint x: 632, endPoint y: 467, distance: 247.7
click at [632, 467] on li "Researching Lifecycle Marketing program offered by our digital banking vendor, …" at bounding box center [488, 438] width 408 height 78
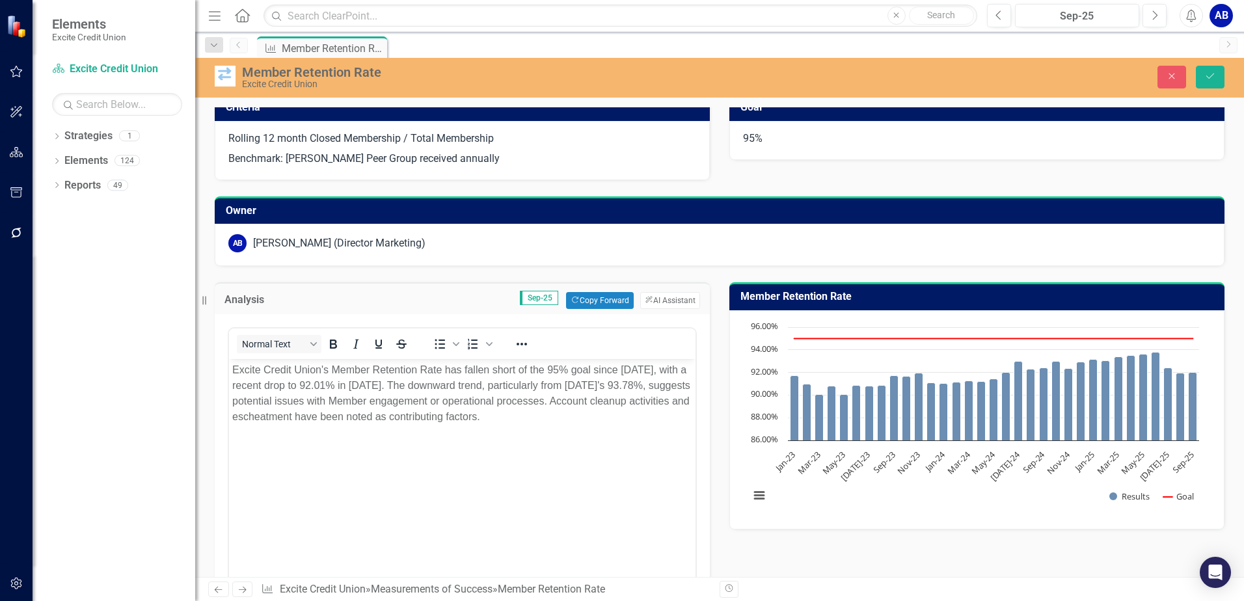
scroll to position [0, 0]
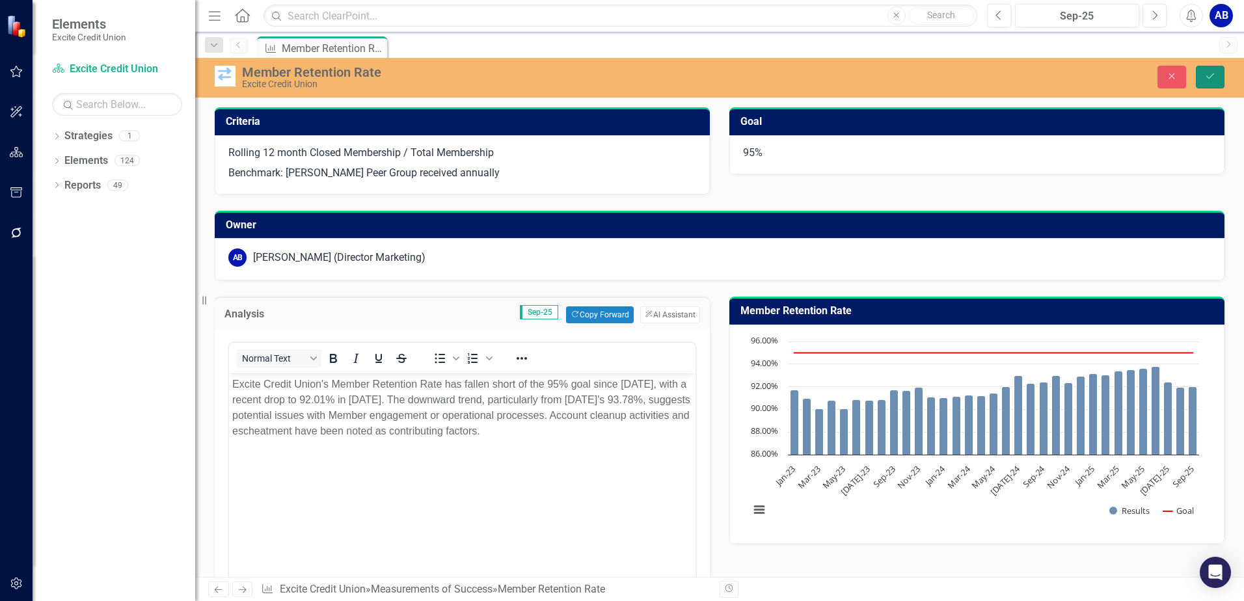
click at [1213, 75] on icon "Save" at bounding box center [1210, 76] width 12 height 9
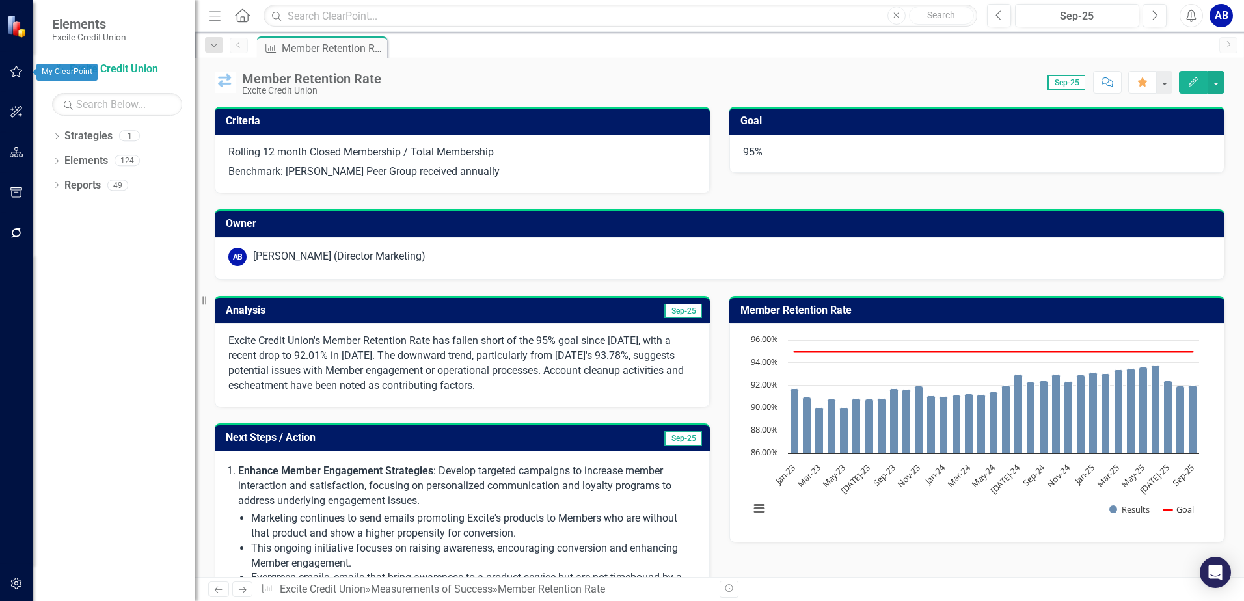
click at [15, 76] on icon "button" at bounding box center [16, 72] width 12 height 12
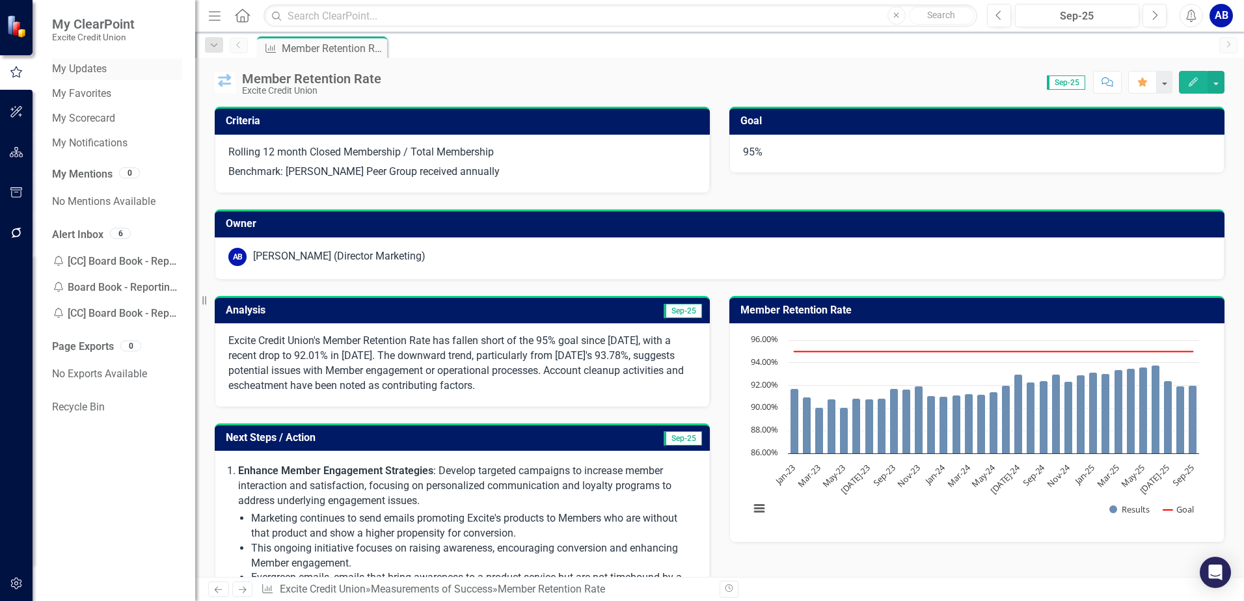
click at [87, 77] on link "My Updates" at bounding box center [117, 69] width 130 height 15
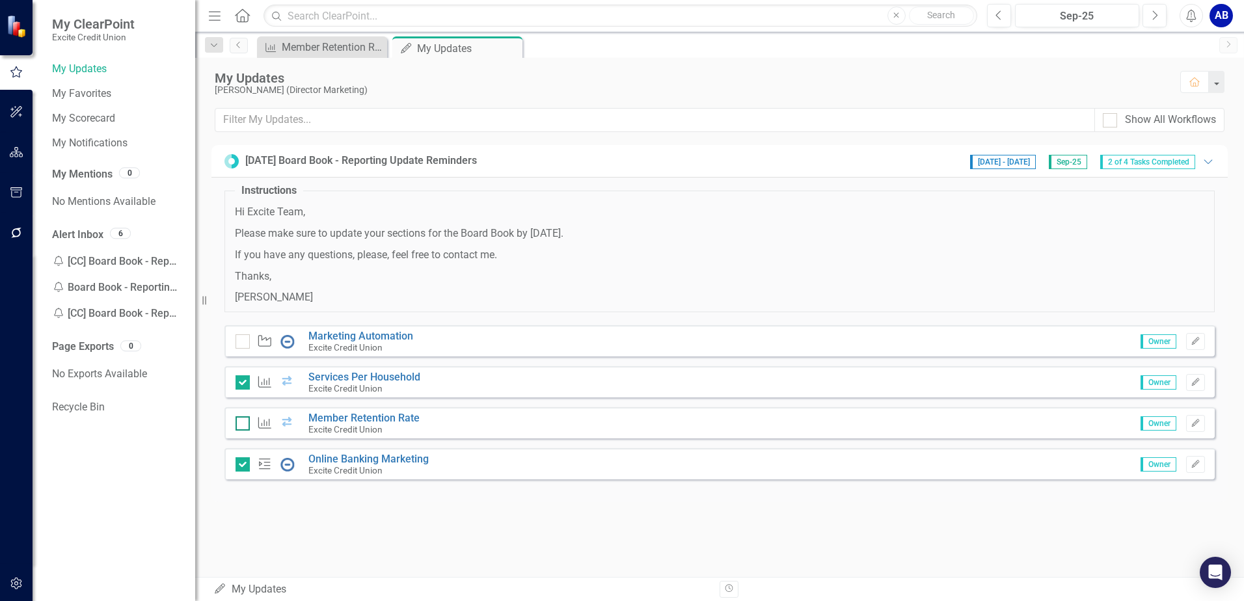
click at [241, 423] on input "checkbox" at bounding box center [239, 420] width 8 height 8
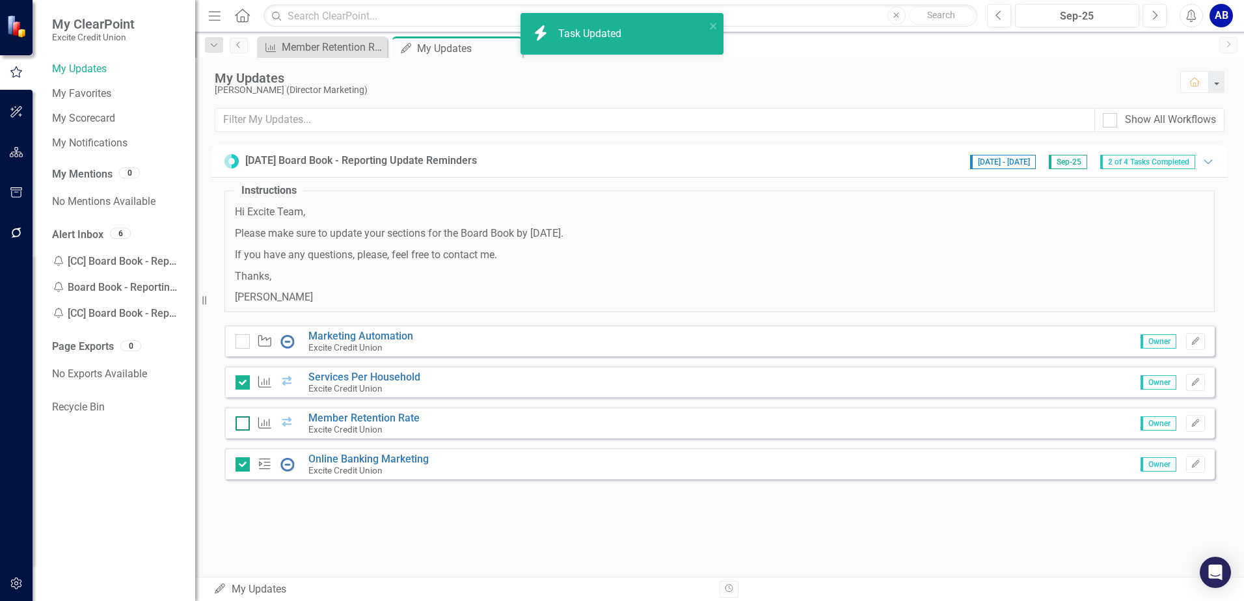
checkbox input "true"
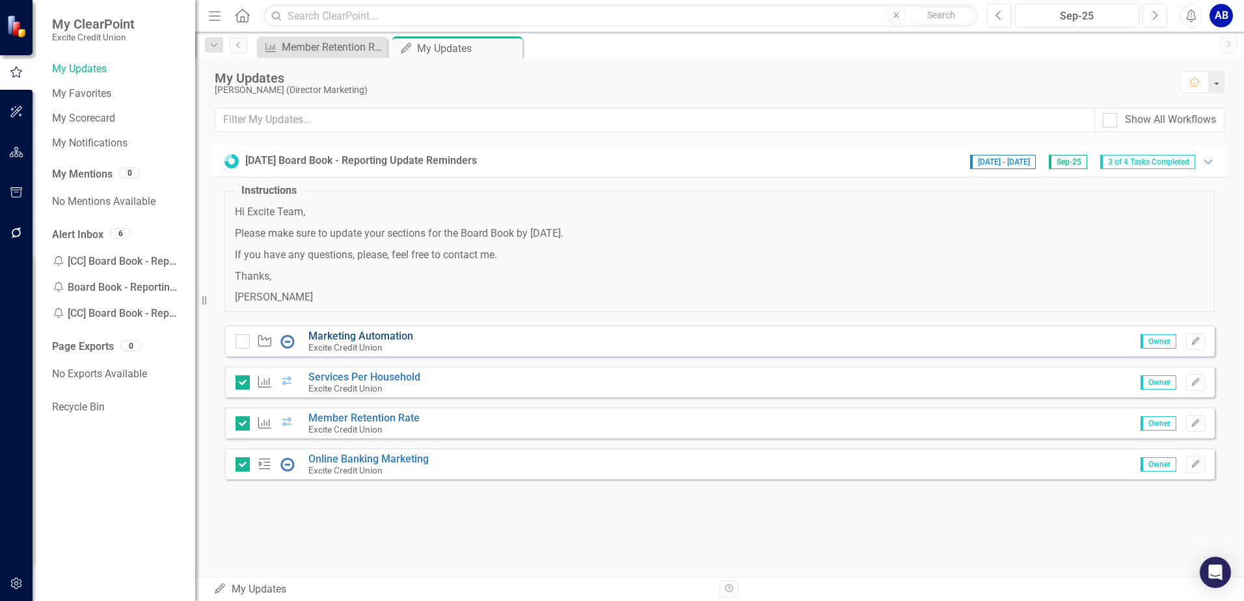
click at [381, 337] on link "Marketing Automation" at bounding box center [360, 336] width 105 height 12
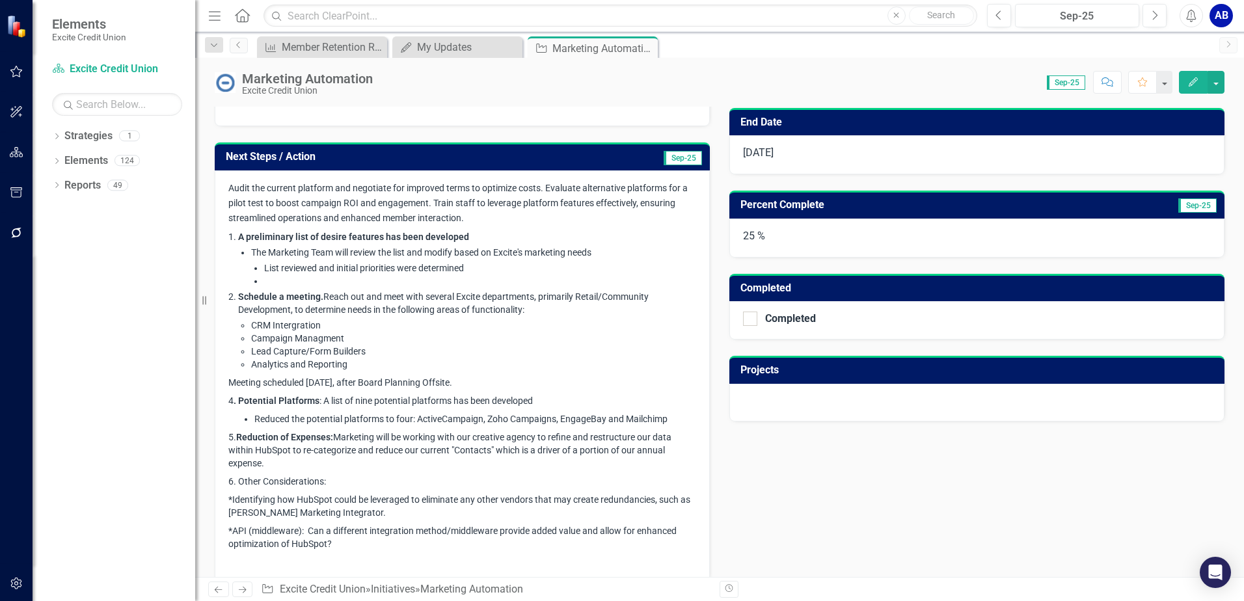
scroll to position [306, 0]
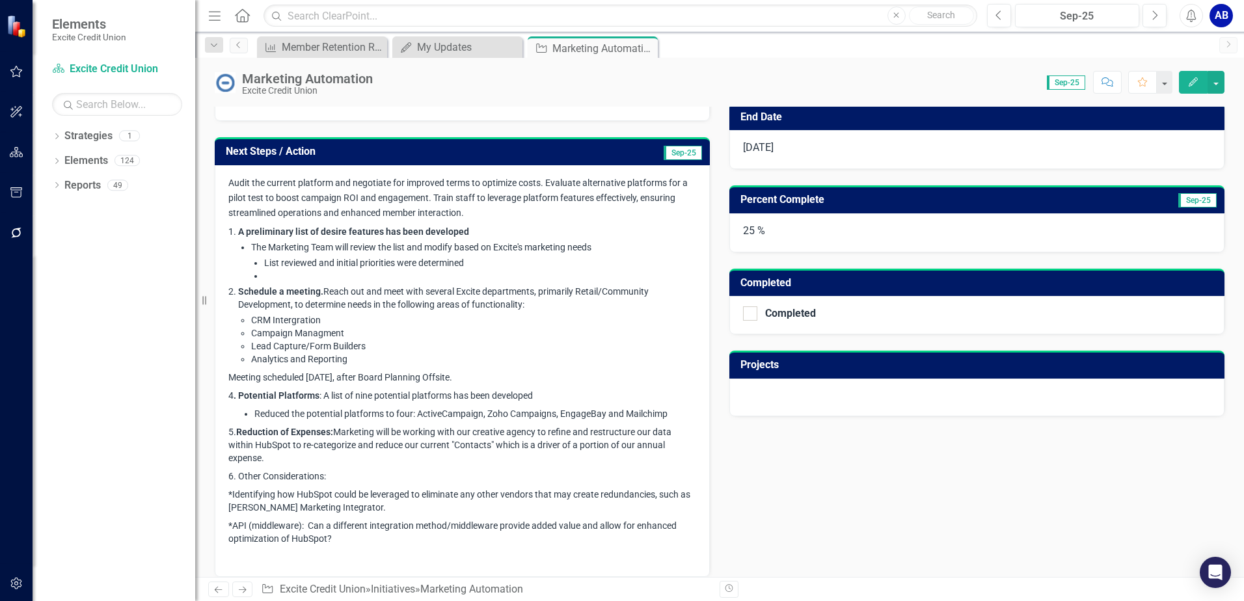
click at [256, 412] on span "Reduced the potential platforms to four: ActiveCampaign, Zoho Campaigns, Engage…" at bounding box center [460, 413] width 413 height 10
click at [254, 410] on li "Reduced the potential platforms to four: ActiveCampaign, Zoho Campaigns, Engage…" at bounding box center [468, 413] width 455 height 13
drag, startPoint x: 677, startPoint y: 411, endPoint x: 518, endPoint y: 410, distance: 158.7
click at [524, 410] on li "Reduced the potential platforms to four: ActiveCampaign, Zoho Campaigns, Engage…" at bounding box center [475, 413] width 442 height 13
